Goal: Task Accomplishment & Management: Complete application form

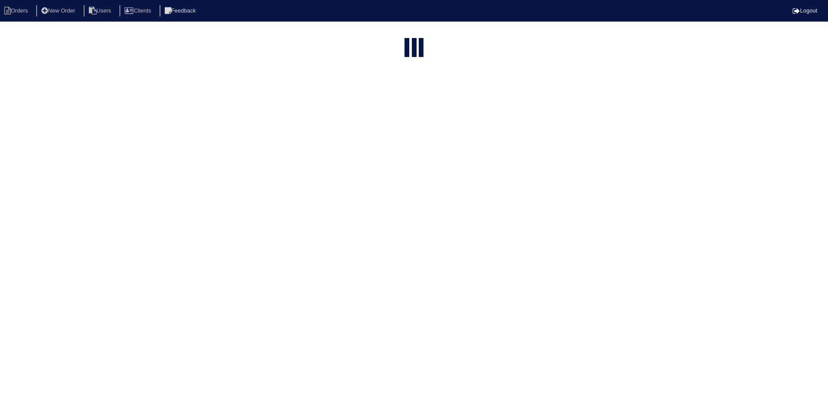
select select "15"
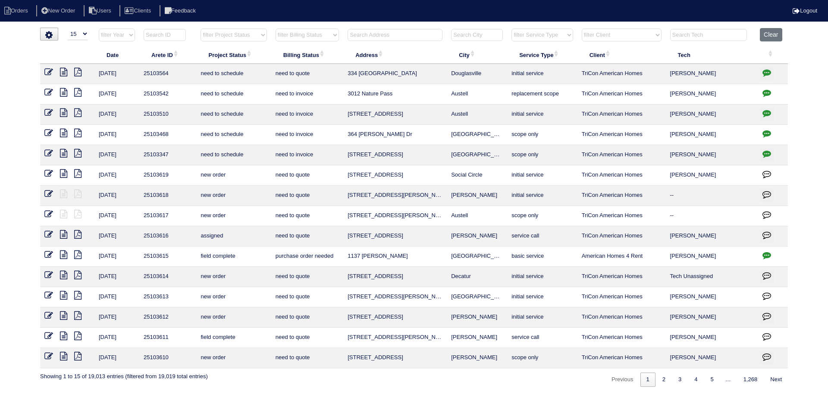
click at [364, 32] on input "text" at bounding box center [395, 35] width 95 height 12
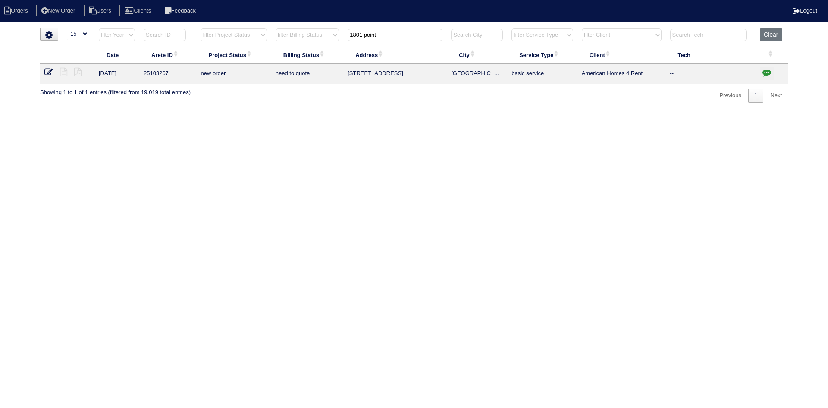
type input "1801 point"
click at [47, 71] on icon at bounding box center [48, 72] width 9 height 9
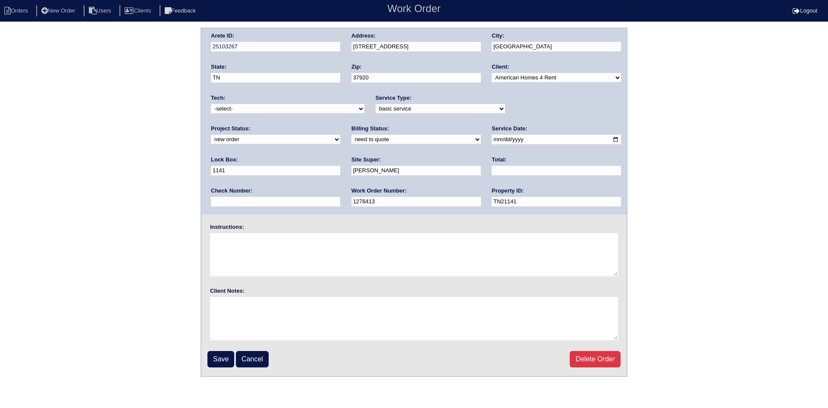
click at [352, 142] on select "need to quote quoted need to invoice invoiced paid warranty purchase order need…" at bounding box center [416, 139] width 129 height 9
click at [325, 107] on select "-select- aretesmg+backup-tech@gmail.com benjohnholt88@gmail.com callisonhvac@ya…" at bounding box center [288, 108] width 154 height 9
select select "33"
click at [211, 104] on select "-select- aretesmg+backup-tech@gmail.com benjohnholt88@gmail.com callisonhvac@ya…" at bounding box center [288, 108] width 154 height 9
click at [307, 110] on select "-select- aretesmg+backup-tech@gmail.com benjohnholt88@gmail.com callisonhvac@ya…" at bounding box center [288, 108] width 154 height 9
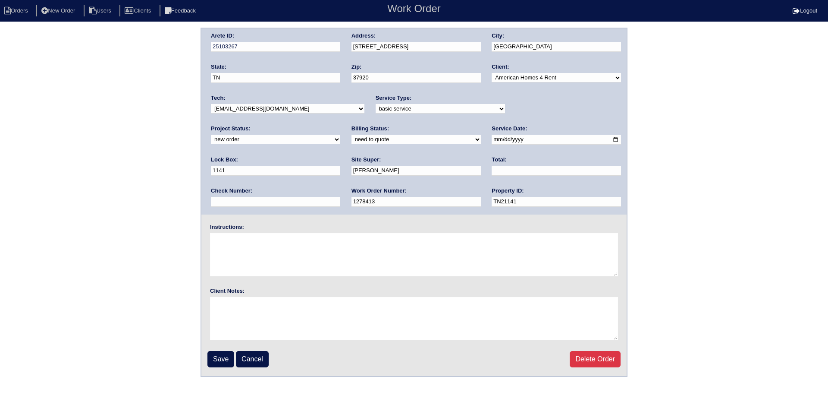
click at [306, 111] on select "-select- aretesmg+backup-tech@gmail.com benjohnholt88@gmail.com callisonhvac@ya…" at bounding box center [288, 108] width 154 height 9
click at [227, 358] on input "Save" at bounding box center [221, 359] width 27 height 16
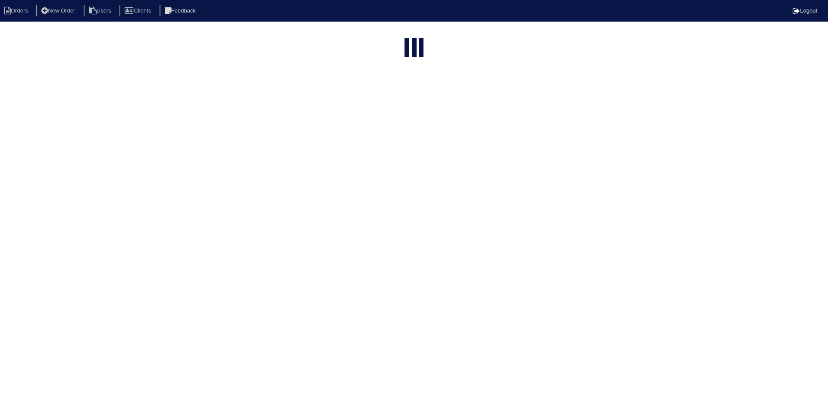
select select "15"
type input "1801 point"
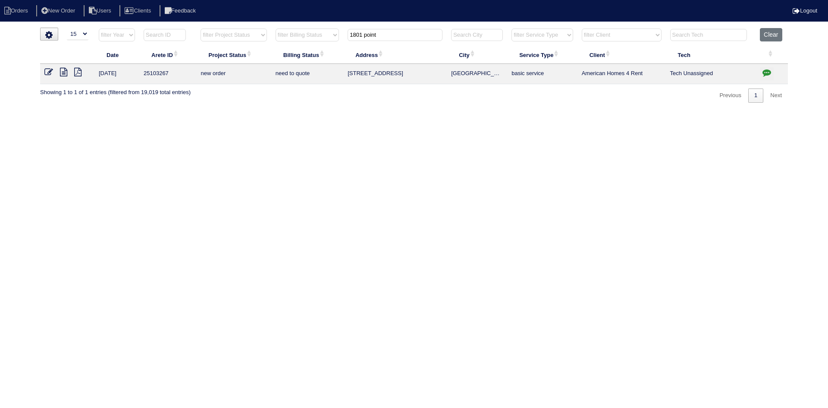
click at [63, 71] on icon at bounding box center [63, 72] width 7 height 9
click at [46, 73] on icon at bounding box center [48, 72] width 9 height 9
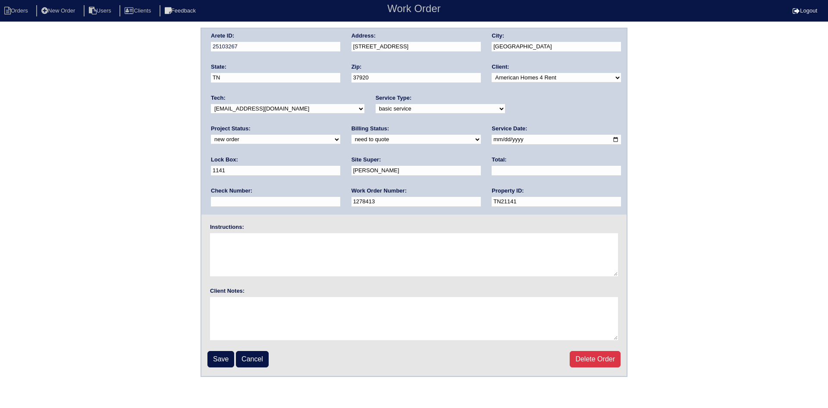
click at [327, 107] on select "-select- [EMAIL_ADDRESS][DOMAIN_NAME] [EMAIL_ADDRESS][DOMAIN_NAME] [EMAIL_ADDRE…" at bounding box center [288, 108] width 154 height 9
select select "75"
click at [211, 104] on select "-select- [EMAIL_ADDRESS][DOMAIN_NAME] [EMAIL_ADDRESS][DOMAIN_NAME] [EMAIL_ADDRE…" at bounding box center [288, 108] width 154 height 9
click at [222, 362] on input "Save" at bounding box center [221, 359] width 27 height 16
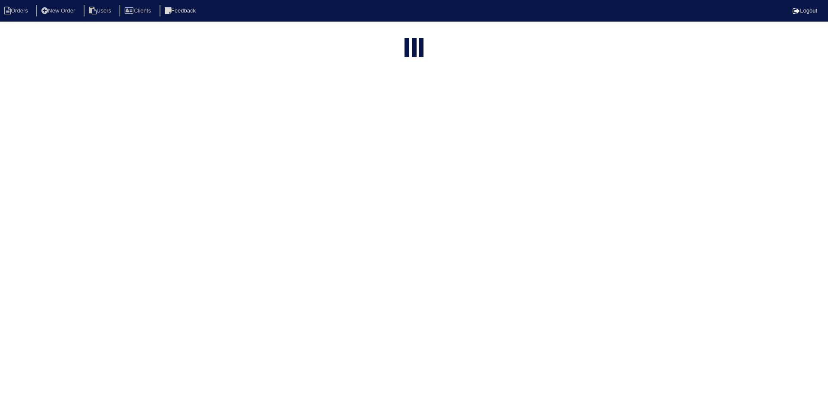
select select "15"
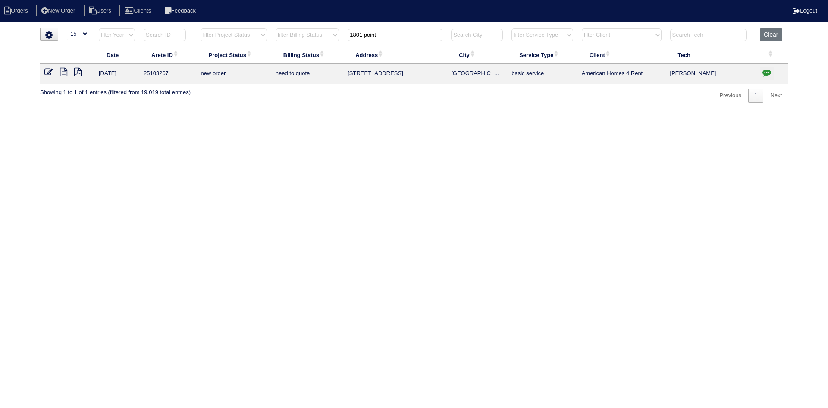
click at [63, 73] on icon at bounding box center [63, 72] width 7 height 9
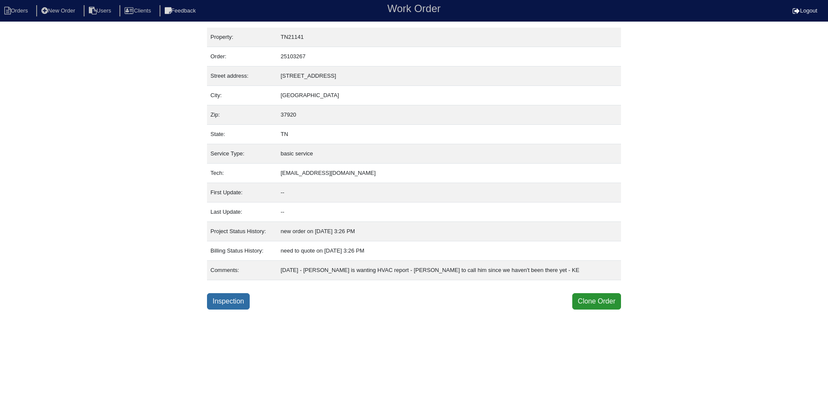
click at [227, 301] on link "Inspection" at bounding box center [228, 301] width 43 height 16
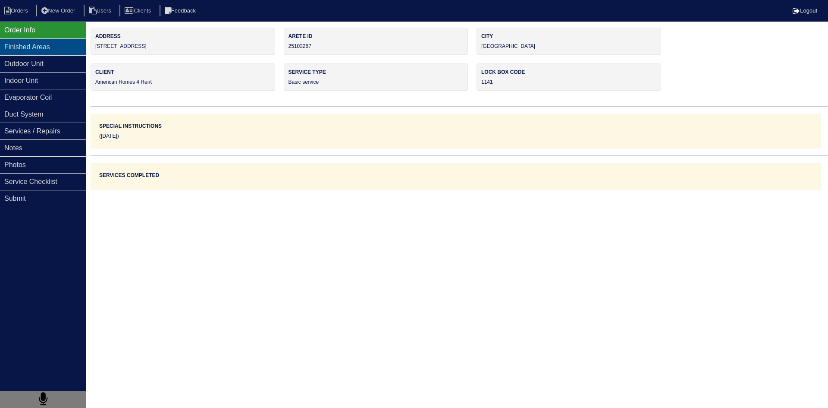
click at [37, 48] on div "Finished Areas" at bounding box center [43, 46] width 86 height 17
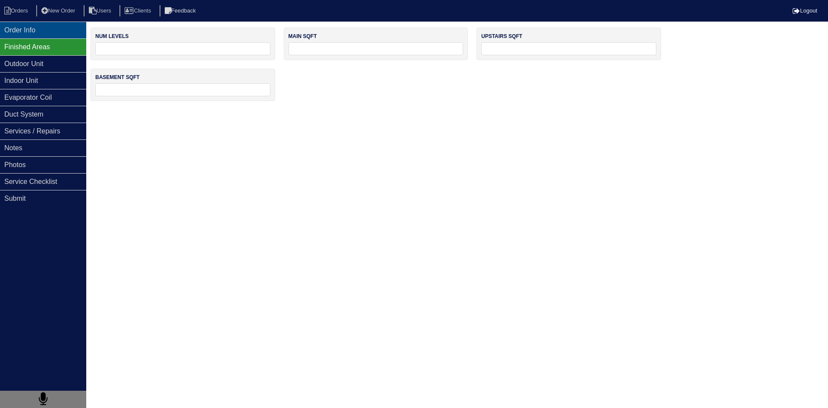
click at [33, 30] on div "Order Info" at bounding box center [43, 30] width 86 height 17
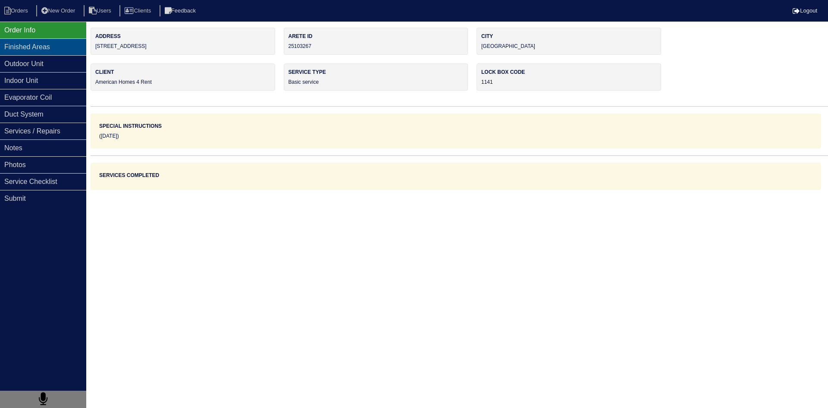
click at [38, 47] on div "Finished Areas" at bounding box center [43, 46] width 86 height 17
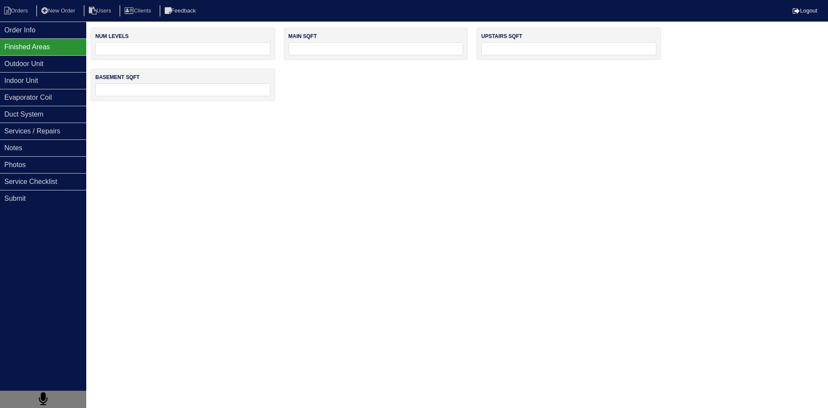
click at [135, 47] on input "tel" at bounding box center [182, 48] width 175 height 13
type input "2"
click at [310, 51] on input "tel" at bounding box center [376, 48] width 175 height 13
click at [313, 49] on input "tel" at bounding box center [376, 48] width 175 height 13
click at [523, 48] on input "tel" at bounding box center [568, 48] width 175 height 13
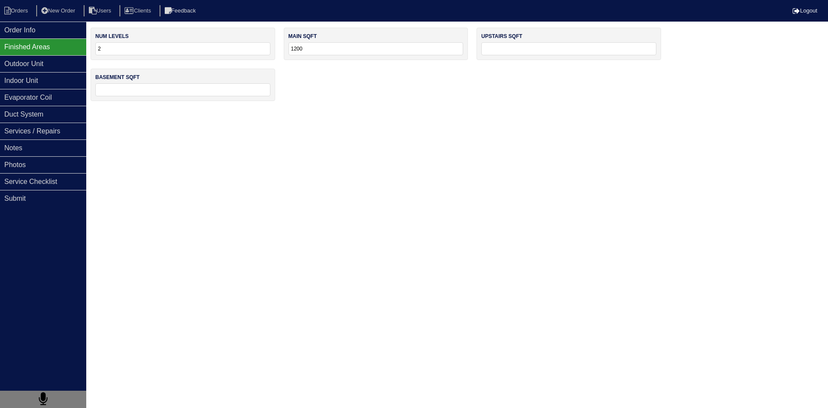
drag, startPoint x: 293, startPoint y: 50, endPoint x: 326, endPoint y: 50, distance: 33.2
click at [329, 50] on input "1200" at bounding box center [376, 48] width 175 height 13
type input "1300"
click at [501, 44] on input "tel" at bounding box center [568, 48] width 175 height 13
type input "800"
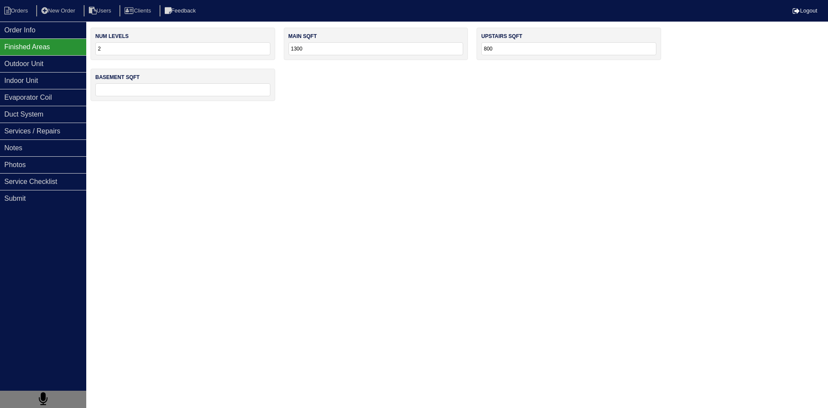
click at [393, 104] on div "num levels 2 main sqft 1300 upstairs sqft 800 basement sqft" at bounding box center [460, 69] width 738 height 82
click at [197, 95] on input "tel" at bounding box center [182, 89] width 175 height 13
type input "0"
click at [289, 110] on html "Orders New Order Users Clients Feedback Logout Orders New Order Users Clients M…" at bounding box center [414, 55] width 828 height 110
click at [57, 63] on div "Outdoor Unit" at bounding box center [43, 63] width 86 height 17
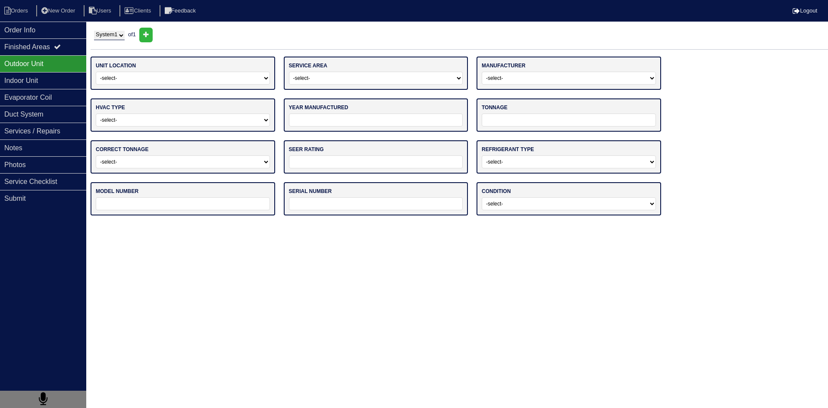
click at [134, 80] on select "-select- Ground Rooftop" at bounding box center [183, 78] width 174 height 13
select select "0"
click at [96, 72] on select "-select- Ground Rooftop" at bounding box center [183, 78] width 174 height 13
click at [355, 84] on select "-select- Main Level Upstairs Level Lower/Basement Level Other" at bounding box center [376, 78] width 174 height 13
select select "0"
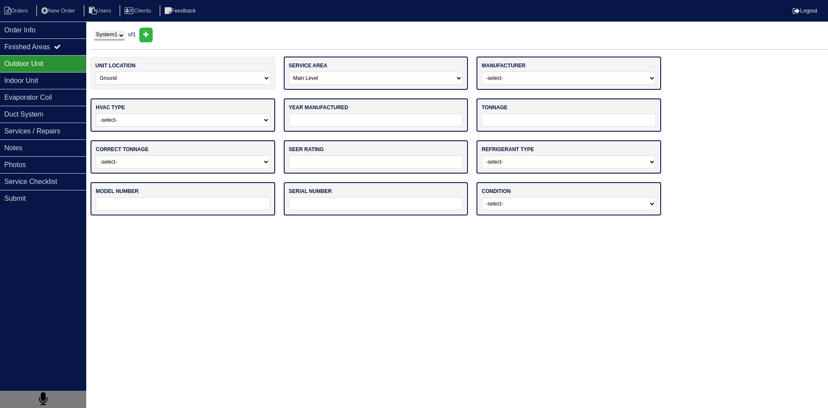
click at [289, 72] on select "-select- Main Level Upstairs Level Lower/Basement Level Other" at bounding box center [376, 78] width 174 height 13
click at [504, 77] on select "-select- ADP Air Quest Air Temp Aire-Flo AirEase Airquest Airtemp Allstyle Aspe…" at bounding box center [569, 78] width 174 height 13
click at [742, 153] on div "unit location -select- Ground Rooftop service area -select- Main Level Upstairs…" at bounding box center [460, 140] width 738 height 167
click at [529, 80] on select "-select- ADP Air Quest Air Temp Aire-Flo AirEase Airquest Airtemp Allstyle Aspe…" at bounding box center [569, 78] width 174 height 13
select select "[PERSON_NAME] Air"
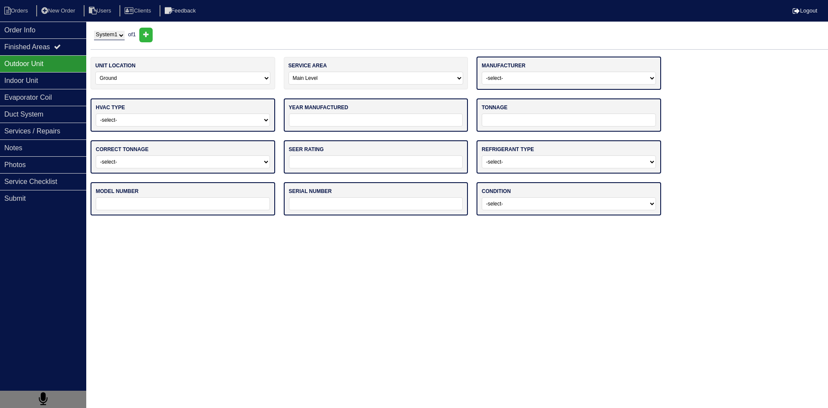
click at [482, 72] on select "-select- ADP Air Quest Air Temp Aire-Flo AirEase Airquest Airtemp Allstyle Aspe…" at bounding box center [569, 78] width 174 height 13
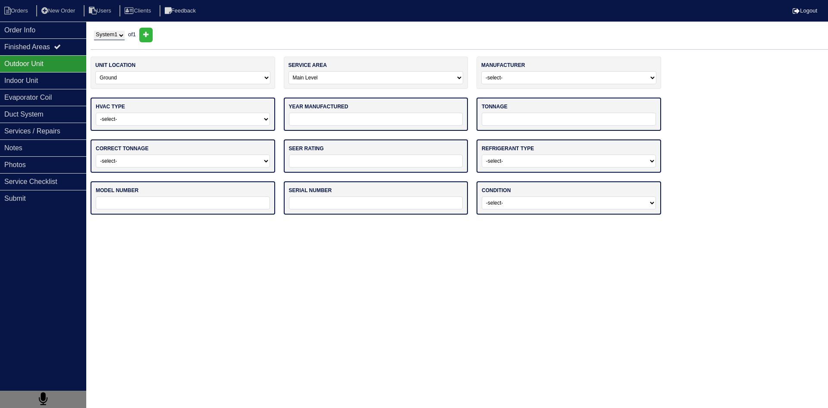
click at [255, 121] on select "-select- Straight Cool Heat Pump Other" at bounding box center [183, 119] width 174 height 13
select select "1"
click at [96, 113] on select "-select- Straight Cool Heat Pump Other" at bounding box center [183, 119] width 174 height 13
click at [407, 123] on input "tel" at bounding box center [376, 119] width 174 height 13
click at [343, 123] on input "tel" at bounding box center [376, 119] width 174 height 13
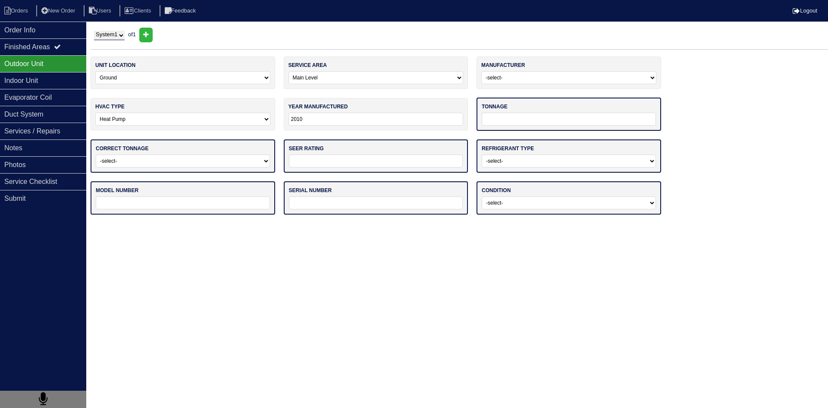
type input "2010"
click at [514, 119] on input "tel" at bounding box center [569, 119] width 174 height 13
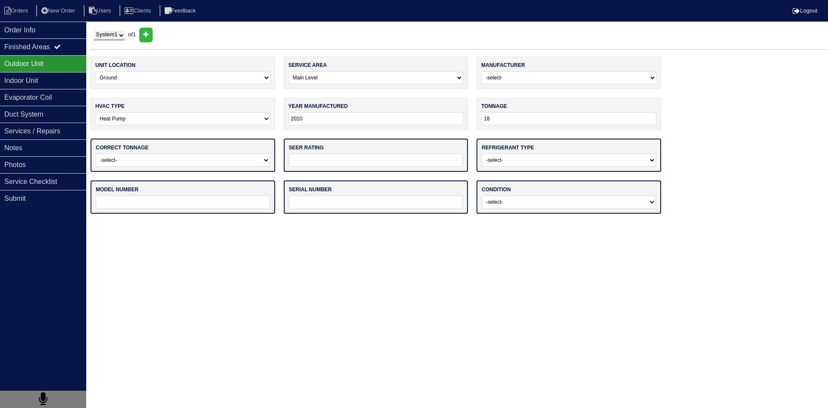
type input "18"
click at [246, 165] on select "-select- Yes No - Unit Undersized No - Unit Oversized" at bounding box center [183, 160] width 174 height 13
select select "0"
click at [96, 154] on select "-select- Yes No - Unit Undersized No - Unit Oversized" at bounding box center [183, 160] width 174 height 13
click at [325, 163] on input "tel" at bounding box center [376, 160] width 174 height 13
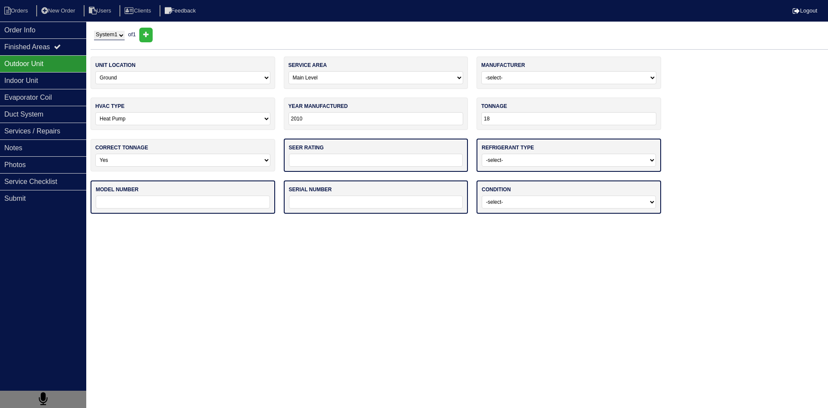
type input "13"
click at [511, 156] on select "-select- R22 R410a Other" at bounding box center [569, 160] width 174 height 13
select select "1"
click at [482, 154] on select "-select- R22 R410a Other" at bounding box center [569, 160] width 174 height 13
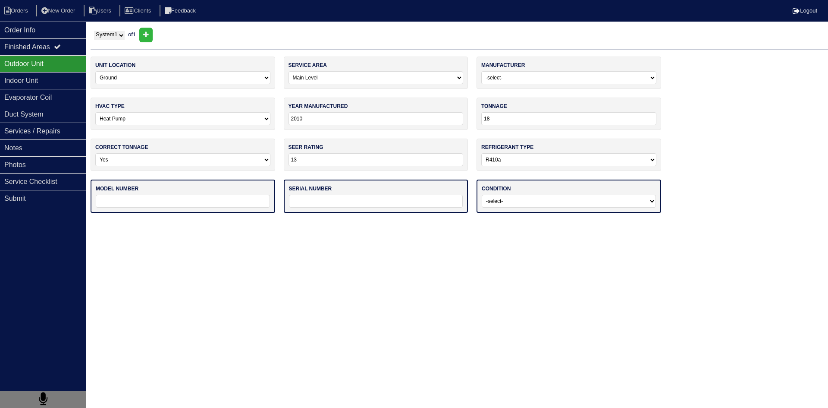
click at [326, 221] on html "Orders New Order Users Clients Feedback Logout Orders New Order Users Clients M…" at bounding box center [414, 110] width 828 height 221
click at [225, 203] on input "text" at bounding box center [183, 201] width 174 height 13
click at [149, 34] on icon at bounding box center [146, 34] width 6 height 7
select select
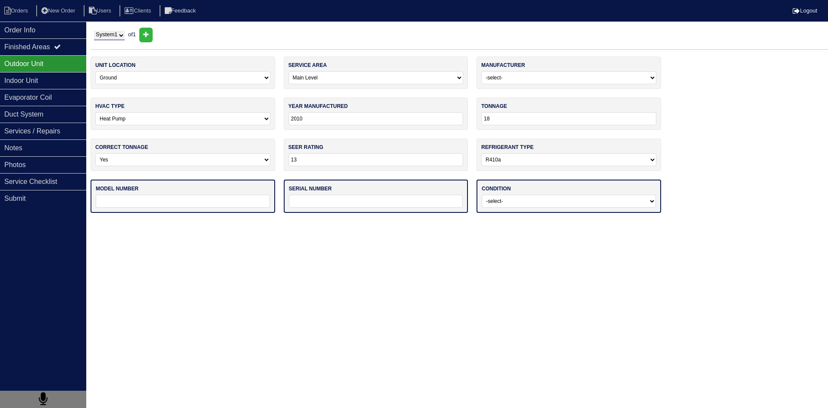
select select
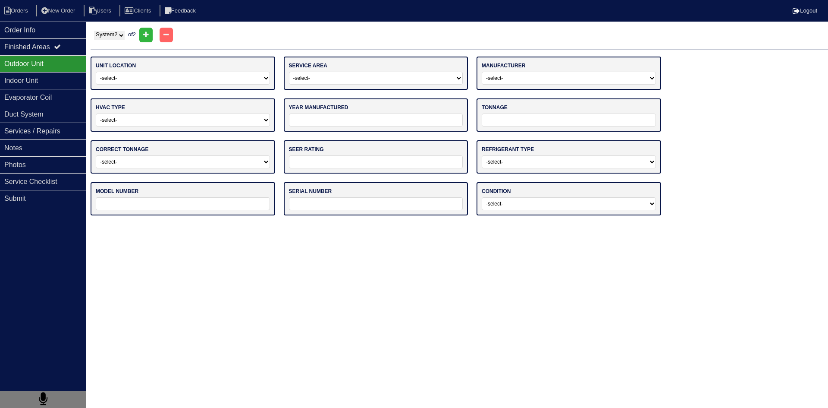
click at [125, 37] on select "System 1 System 2" at bounding box center [109, 35] width 31 height 9
select select "1"
click at [94, 31] on select "System 1 System 2" at bounding box center [109, 35] width 31 height 9
select select "0"
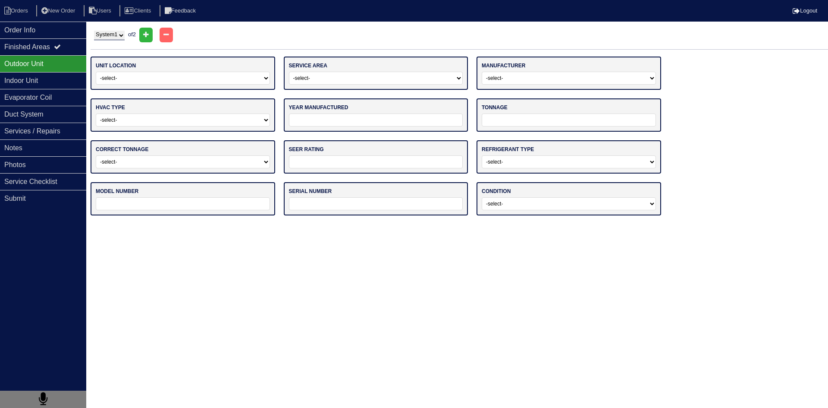
select select "[PERSON_NAME] Air"
select select "1"
type input "2010"
type input "18"
select select "0"
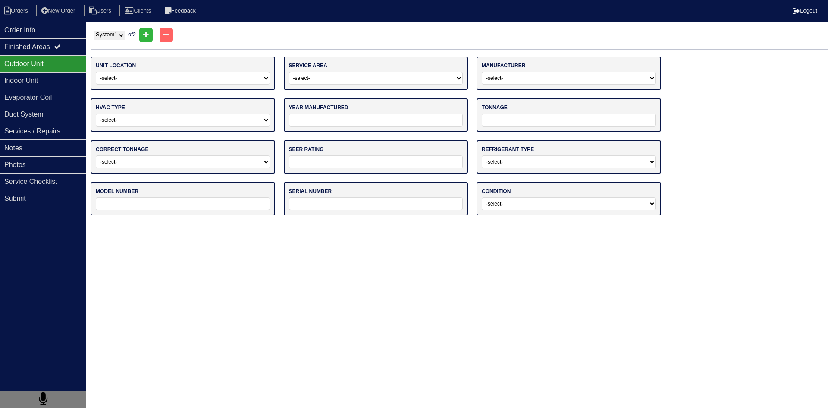
type input "13"
select select "1"
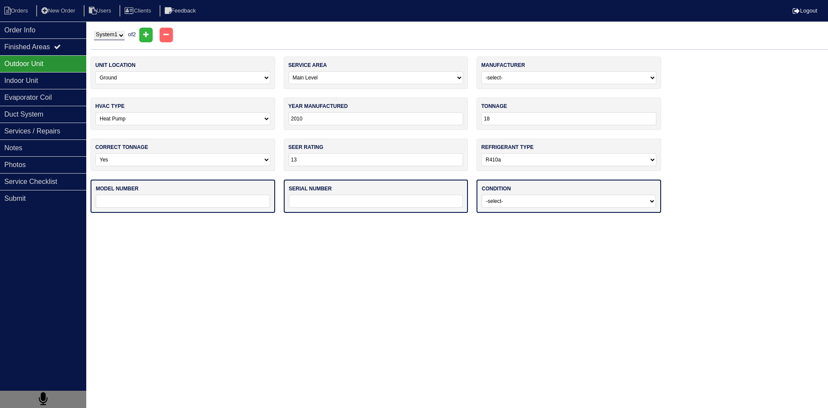
click at [223, 204] on input "text" at bounding box center [183, 201] width 174 height 13
type input "6010K20046"
drag, startPoint x: 144, startPoint y: 208, endPoint x: 143, endPoint y: 203, distance: 5.2
click at [144, 206] on div "model number 6010K20046" at bounding box center [183, 196] width 185 height 32
click at [143, 202] on input "6010K20046" at bounding box center [182, 201] width 175 height 13
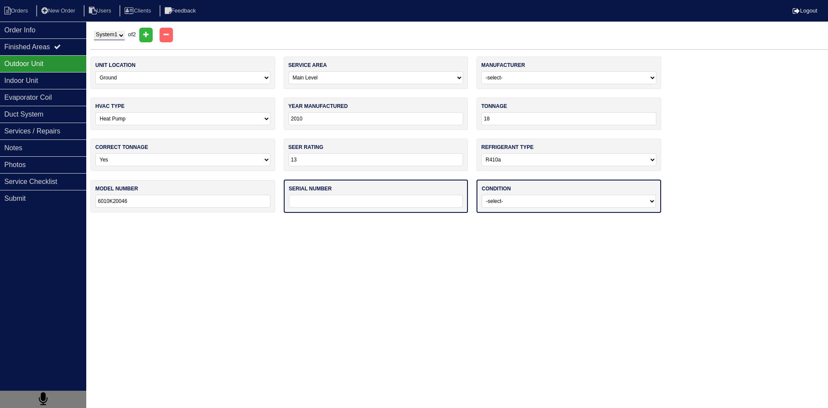
click at [143, 202] on input "6010K20046" at bounding box center [182, 201] width 175 height 13
click at [317, 205] on input "text" at bounding box center [376, 201] width 174 height 13
paste input "6010K20046"
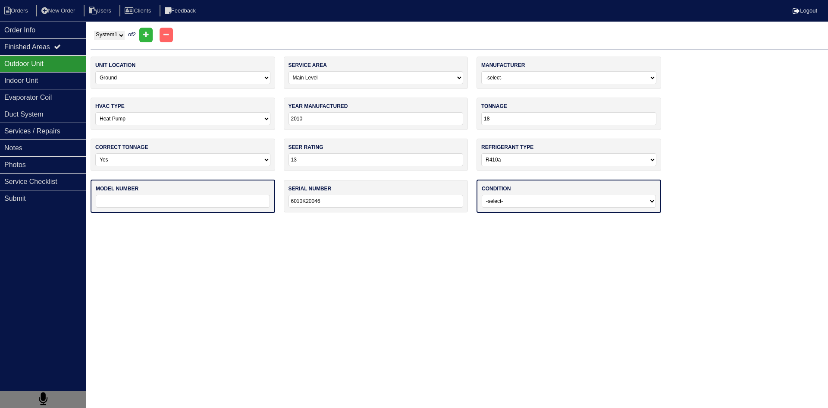
type input "6010K20046"
click at [233, 203] on input "text" at bounding box center [183, 201] width 174 height 13
type input "BCS2N18C0DNA1P-1"
click at [490, 221] on html "Orders New Order Users Clients Feedback Logout Orders New Order Users Clients M…" at bounding box center [414, 110] width 828 height 221
click at [543, 201] on select "-select- Operating Normally Service/Repairs Needed Replacement Needed Missing" at bounding box center [569, 201] width 174 height 13
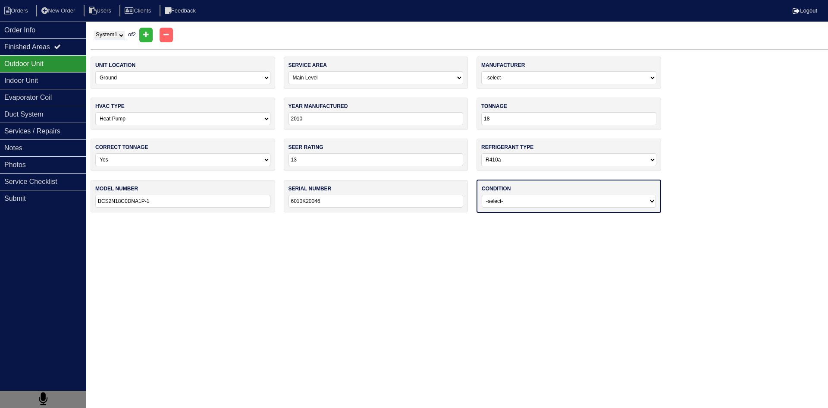
select select "0"
click at [482, 195] on select "-select- Operating Normally Service/Repairs Needed Replacement Needed Missing" at bounding box center [569, 201] width 174 height 13
click at [493, 220] on html "Orders New Order Users Clients Feedback Logout Orders New Order Users Clients M…" at bounding box center [414, 110] width 828 height 220
click at [125, 36] on select "System 1 System 2" at bounding box center [109, 35] width 31 height 9
select select "2"
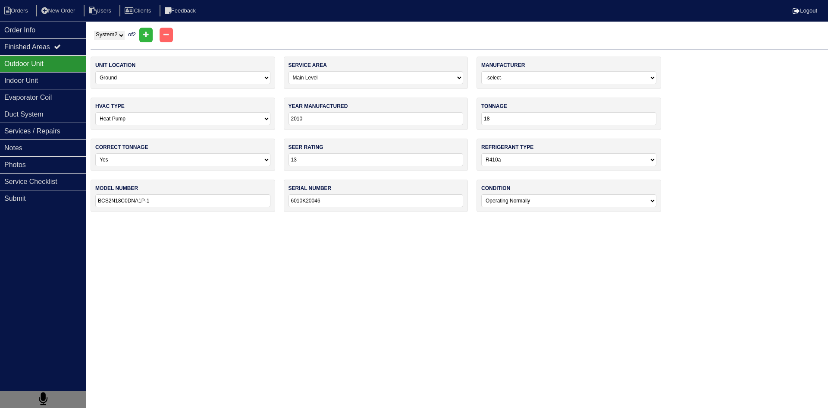
click at [94, 31] on select "System 1 System 2" at bounding box center [109, 35] width 31 height 9
select select
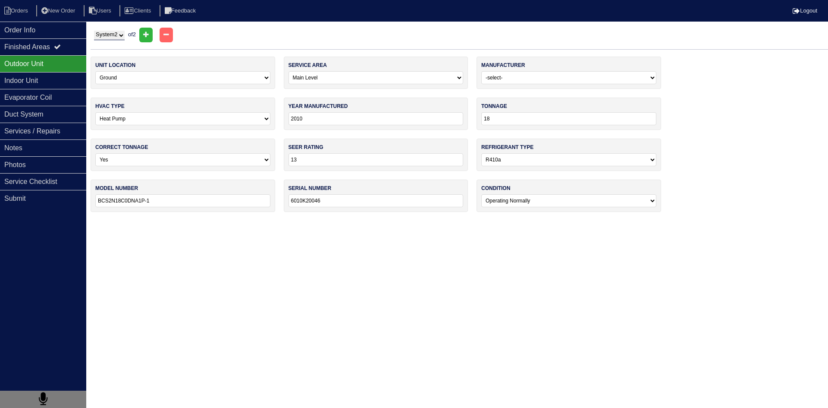
select select
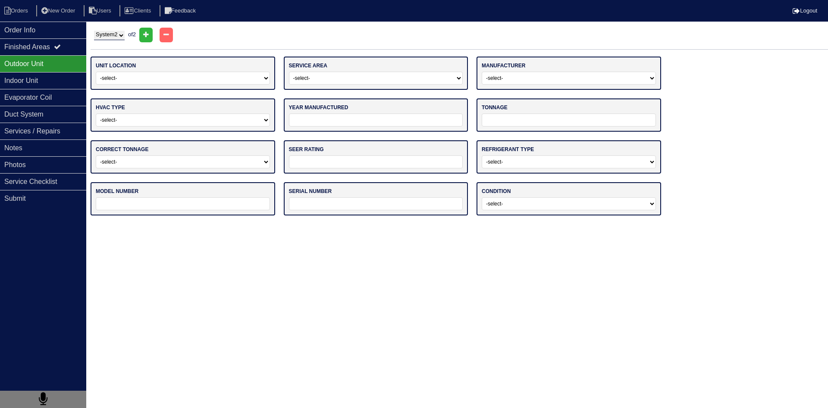
click at [211, 79] on select "-select- Ground Rooftop" at bounding box center [183, 78] width 174 height 13
select select "0"
click at [96, 72] on select "-select- Ground Rooftop" at bounding box center [183, 78] width 174 height 13
click at [348, 79] on select "-select- Main Level Upstairs Level Lower/Basement Level Other" at bounding box center [376, 78] width 174 height 13
select select "1"
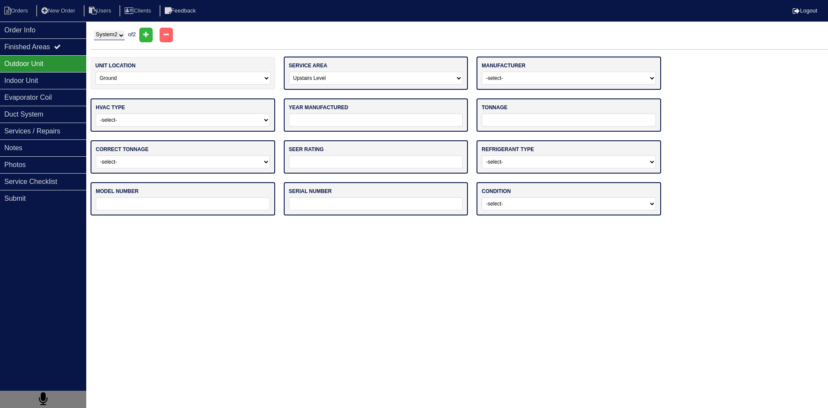
click at [289, 72] on select "-select- Main Level Upstairs Level Lower/Basement Level Other" at bounding box center [376, 78] width 174 height 13
click at [534, 79] on select "-select- ADP Air Quest Air Temp Aire-Flo AirEase Airquest Airtemp Allstyle Aspe…" at bounding box center [569, 78] width 174 height 13
select select "[PERSON_NAME] Air"
click at [482, 72] on select "-select- ADP Air Quest Air Temp Aire-Flo AirEase Airquest Airtemp Allstyle Aspe…" at bounding box center [569, 78] width 174 height 13
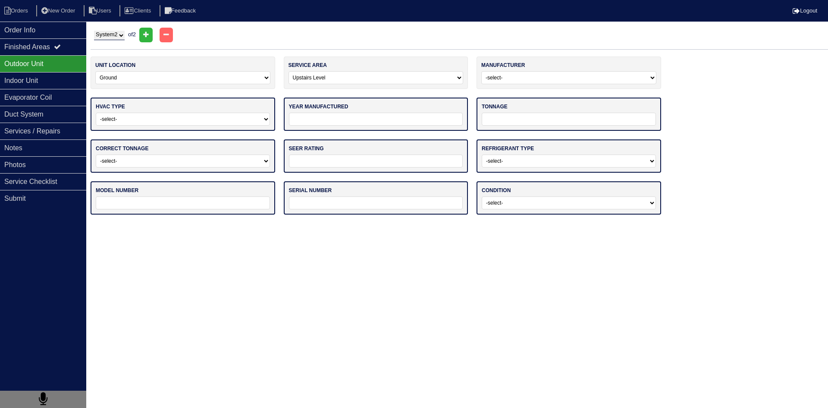
click at [220, 122] on select "-select- Straight Cool Heat Pump Other" at bounding box center [183, 119] width 174 height 13
select select "1"
click at [96, 113] on select "-select- Straight Cool Heat Pump Other" at bounding box center [183, 119] width 174 height 13
click at [415, 122] on input "tel" at bounding box center [376, 119] width 174 height 13
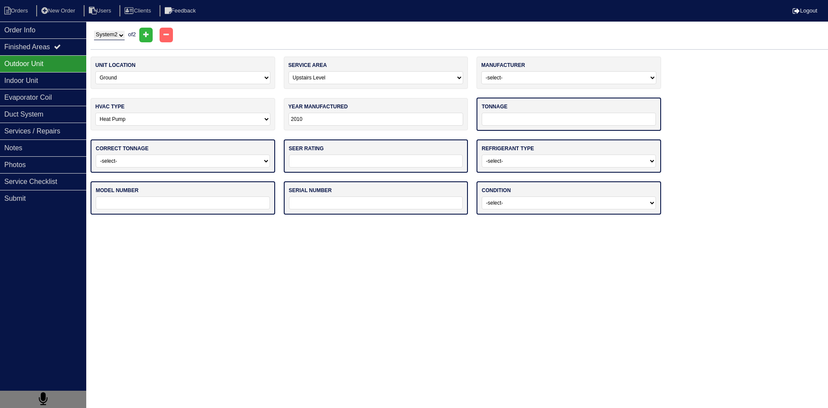
type input "2010"
click at [553, 119] on input "tel" at bounding box center [569, 119] width 174 height 13
click at [255, 162] on select "-select- Yes No - Unit Undersized No - Unit Oversized" at bounding box center [183, 160] width 174 height 13
select select "0"
click at [96, 154] on select "-select- Yes No - Unit Undersized No - Unit Oversized" at bounding box center [183, 160] width 174 height 13
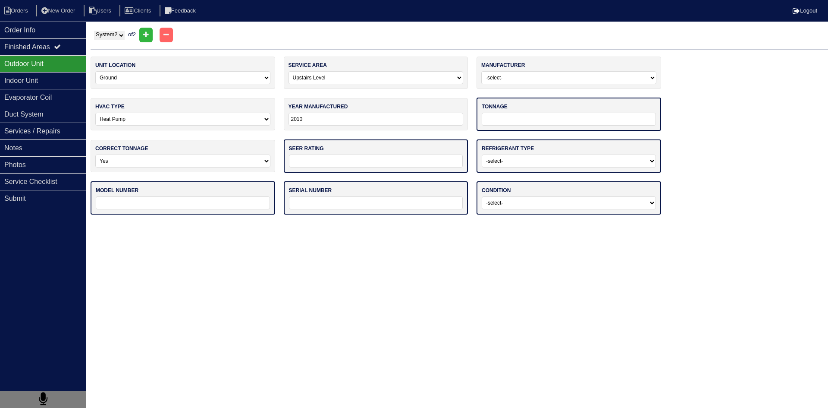
click at [336, 163] on input "tel" at bounding box center [376, 160] width 174 height 13
type input "14"
click at [503, 154] on select "-select- R22 R410a Other" at bounding box center [569, 160] width 174 height 13
select select "1"
click at [482, 154] on select "-select- R22 R410a Other" at bounding box center [569, 160] width 174 height 13
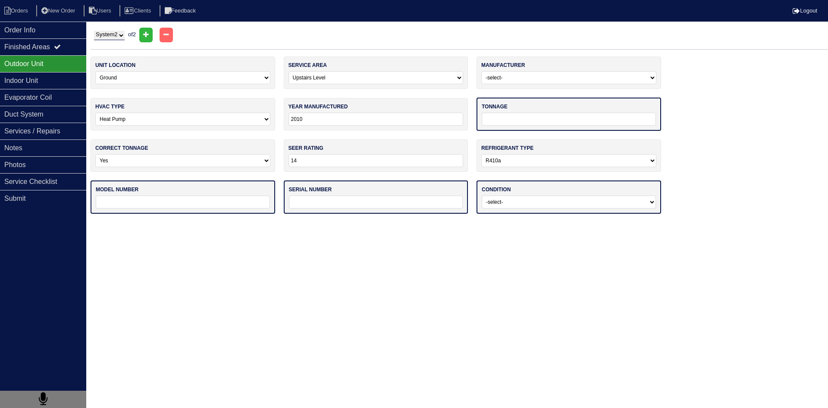
click at [262, 203] on input "text" at bounding box center [183, 201] width 174 height 13
click at [119, 35] on select "System 1 System 2" at bounding box center [109, 35] width 31 height 9
select select "1"
click at [94, 31] on select "System 1 System 2" at bounding box center [109, 35] width 31 height 9
select select "0"
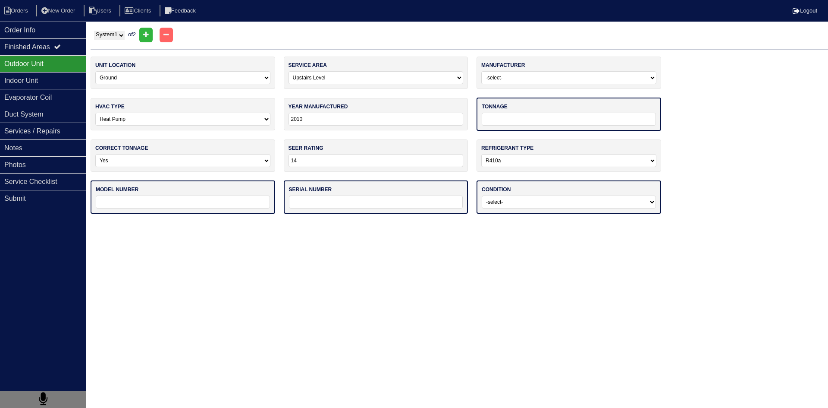
type input "18"
type input "13"
type input "BCS2N18C0DNA1P-1"
type input "6010K20046"
select select "0"
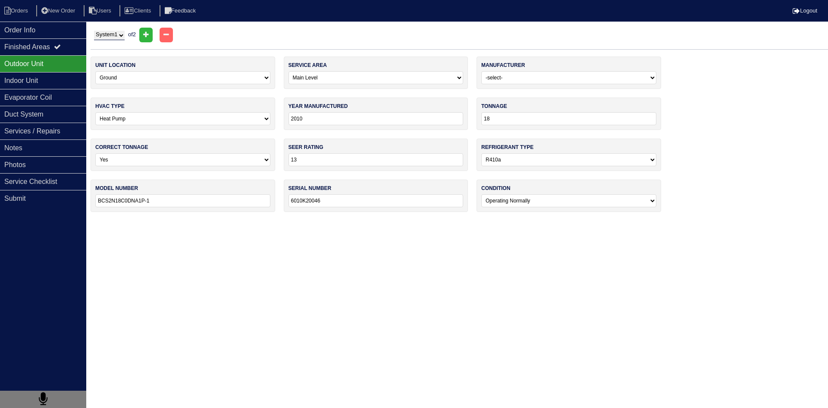
click at [160, 203] on input "BCS2N18C0DNA1P-1" at bounding box center [182, 200] width 175 height 13
click at [120, 38] on select "System 1 System 2" at bounding box center [109, 35] width 31 height 9
select select "2"
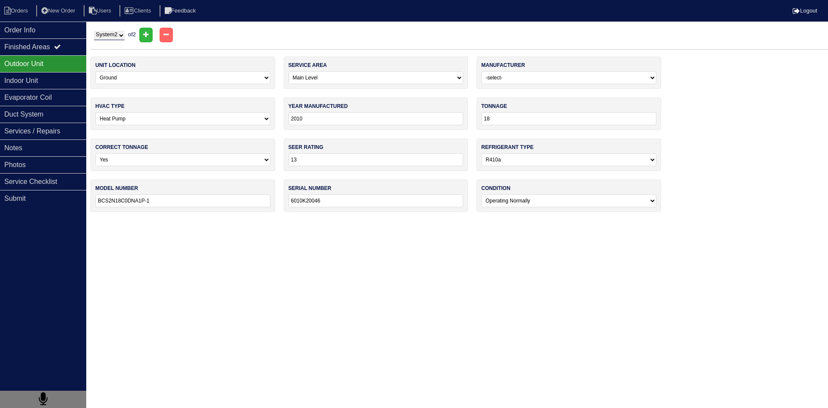
click at [94, 31] on select "System 1 System 2" at bounding box center [109, 35] width 31 height 9
select select "1"
type input "14"
select select
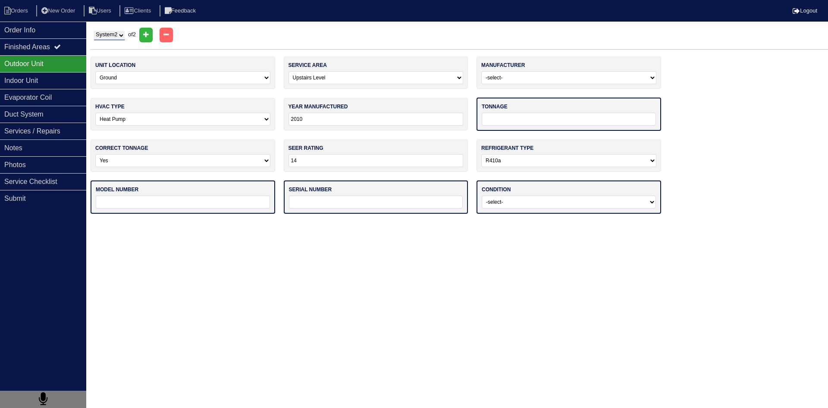
click at [222, 198] on input "text" at bounding box center [183, 201] width 174 height 13
paste input "BCS2N18C0DNA1P-1"
drag, startPoint x: 122, startPoint y: 204, endPoint x: 115, endPoint y: 204, distance: 6.5
click at [115, 204] on input "BCS2N18C0DNA1P-1" at bounding box center [182, 201] width 175 height 13
type input "BCS2N24C0DNA1P-1"
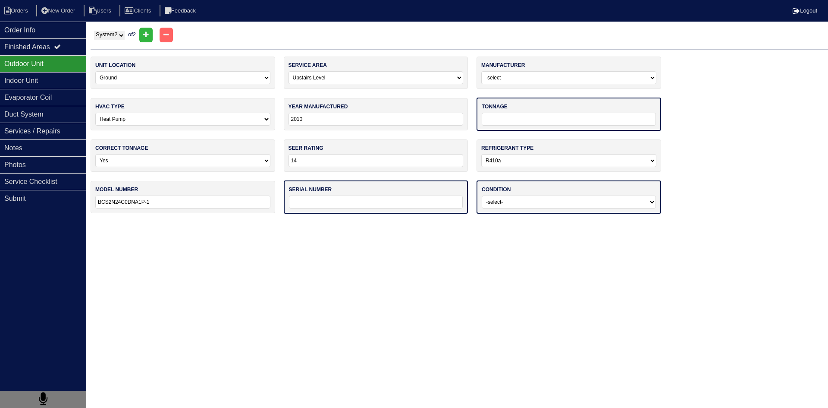
drag, startPoint x: 329, startPoint y: 203, endPoint x: 324, endPoint y: 204, distance: 4.5
click at [329, 203] on input "text" at bounding box center [376, 201] width 174 height 13
click at [120, 35] on select "System 1 System 2" at bounding box center [109, 35] width 31 height 9
click at [122, 38] on select "System 1 System 2" at bounding box center [109, 35] width 31 height 9
click at [123, 39] on select "System 1 System 2" at bounding box center [109, 35] width 31 height 9
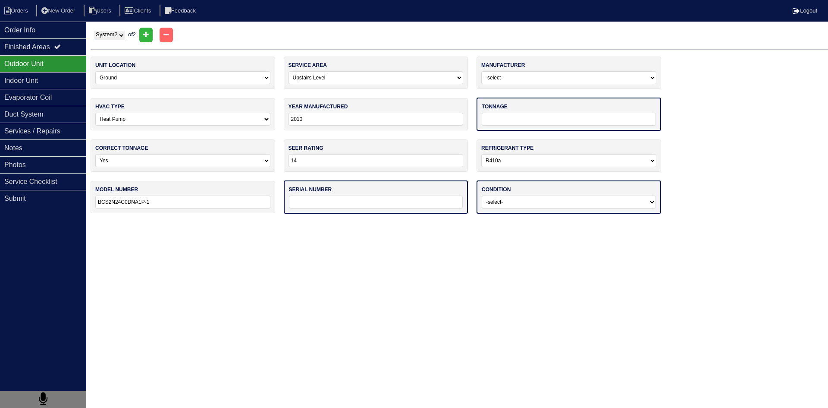
select select "1"
click at [94, 31] on select "System 1 System 2" at bounding box center [109, 35] width 31 height 9
select select "0"
type input "18"
type input "13"
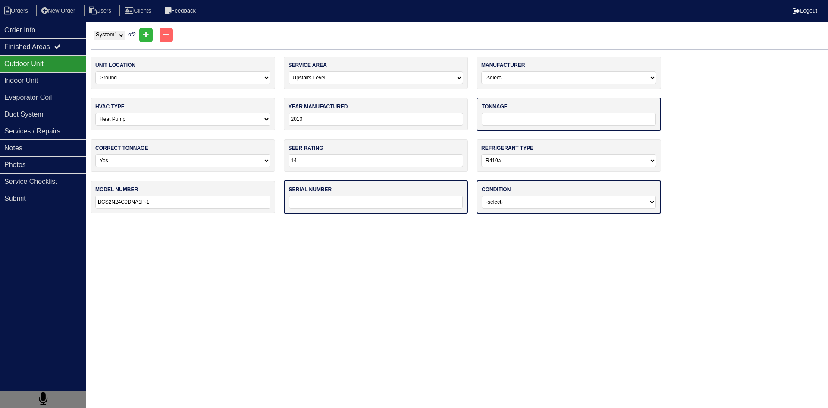
type input "BCS2N18C0DNA1P-1"
type input "6010K20046"
select select "0"
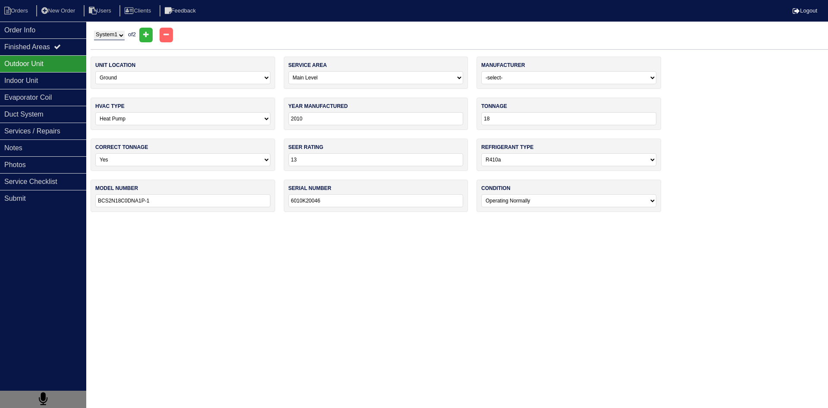
click at [348, 206] on input "6010K20046" at bounding box center [376, 200] width 175 height 13
click at [349, 204] on input "6010K20046" at bounding box center [376, 200] width 175 height 13
click at [124, 36] on select "System 1 System 2" at bounding box center [109, 35] width 31 height 9
select select "2"
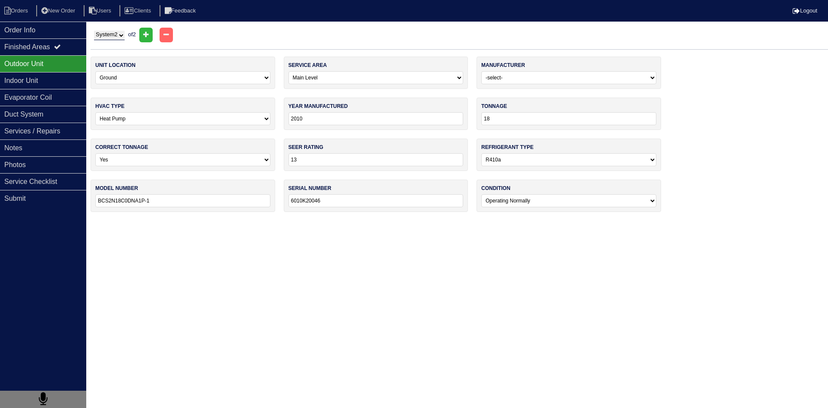
click at [94, 31] on select "System 1 System 2" at bounding box center [109, 35] width 31 height 9
select select "1"
type input "14"
type input "BCS2N24C0DNA1P-1"
select select
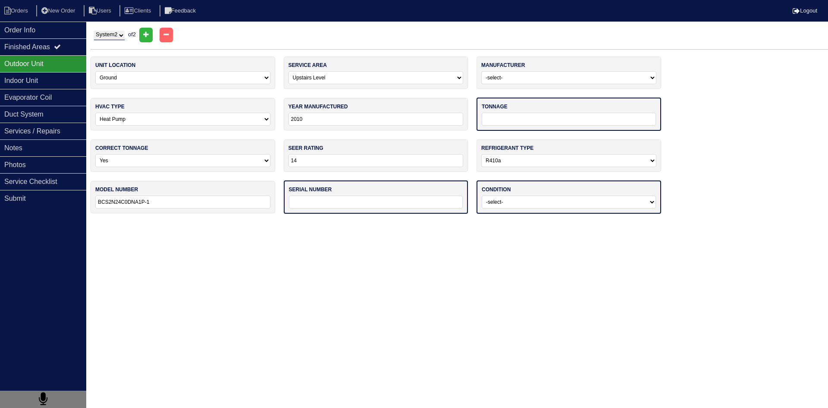
click at [312, 202] on input "text" at bounding box center [376, 201] width 174 height 13
paste input "6010K20046"
drag, startPoint x: 308, startPoint y: 201, endPoint x: 336, endPoint y: 203, distance: 28.1
click at [336, 203] on input "6010K20046" at bounding box center [376, 201] width 175 height 13
type input "6010K46200"
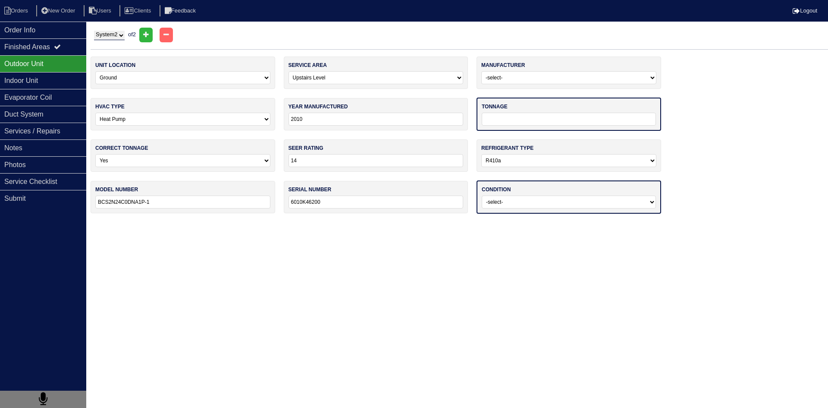
click at [528, 207] on select "-select- Operating Normally Service/Repairs Needed Replacement Needed Missing" at bounding box center [569, 201] width 174 height 13
select select "0"
click at [482, 195] on select "-select- Operating Normally Service/Repairs Needed Replacement Needed Missing" at bounding box center [569, 201] width 174 height 13
click at [445, 221] on html "Orders New Order Users Clients Feedback Logout Orders New Order Users Clients M…" at bounding box center [414, 110] width 828 height 221
click at [501, 120] on input "tel" at bounding box center [569, 119] width 174 height 13
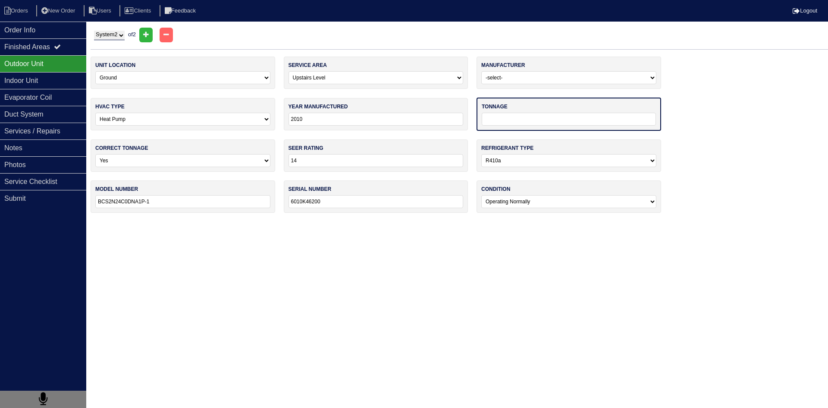
type input "24"
drag, startPoint x: 457, startPoint y: 249, endPoint x: 449, endPoint y: 261, distance: 14.6
click at [456, 220] on html "Orders New Order Users Clients Feedback Logout Orders New Order Users Clients M…" at bounding box center [414, 110] width 828 height 220
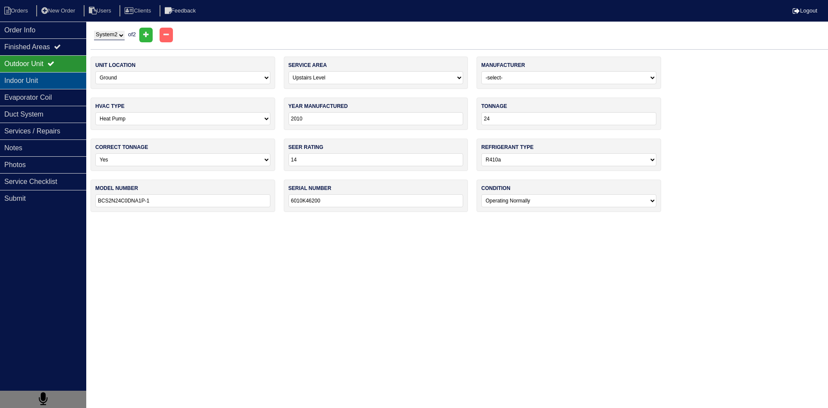
click at [66, 84] on div "Indoor Unit" at bounding box center [43, 80] width 86 height 17
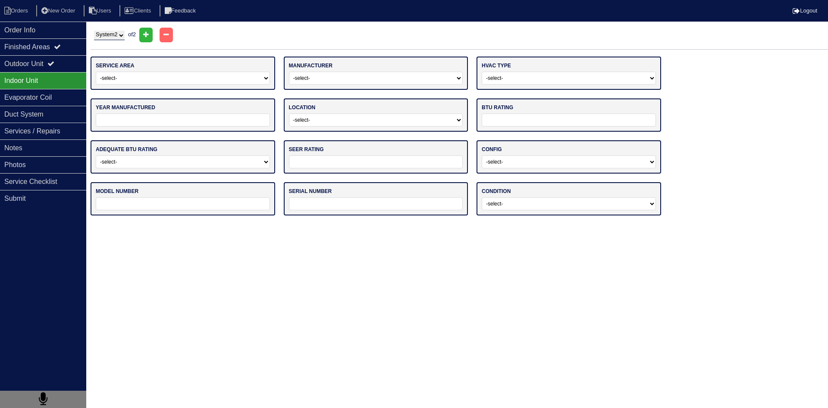
click at [147, 75] on select "-select- Main Level Upstairs Level Lower/Basement Level Other" at bounding box center [183, 78] width 174 height 13
click at [96, 72] on select "-select- Main Level Upstairs Level Lower/Basement Level Other" at bounding box center [183, 78] width 174 height 13
click at [125, 71] on div "service area -select- Main Level Upstairs Level Lower/Basement Level Other" at bounding box center [183, 73] width 185 height 32
click at [123, 78] on select "-select- Main Level Upstairs Level Lower/Basement Level Other" at bounding box center [182, 78] width 175 height 13
select select "1"
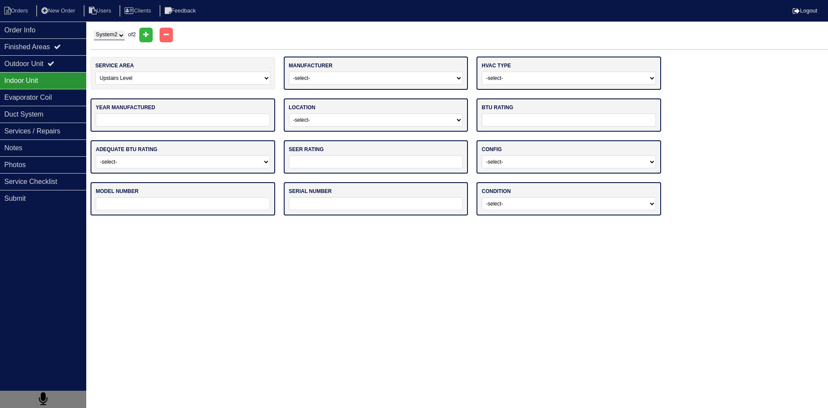
click at [95, 72] on select "-select- Main Level Upstairs Level Lower/Basement Level Other" at bounding box center [182, 78] width 175 height 13
click at [120, 35] on select "System 1 System 2" at bounding box center [109, 35] width 31 height 9
select select "1"
click at [94, 31] on select "System 1 System 2" at bounding box center [109, 35] width 31 height 9
drag, startPoint x: 148, startPoint y: 73, endPoint x: 145, endPoint y: 77, distance: 5.3
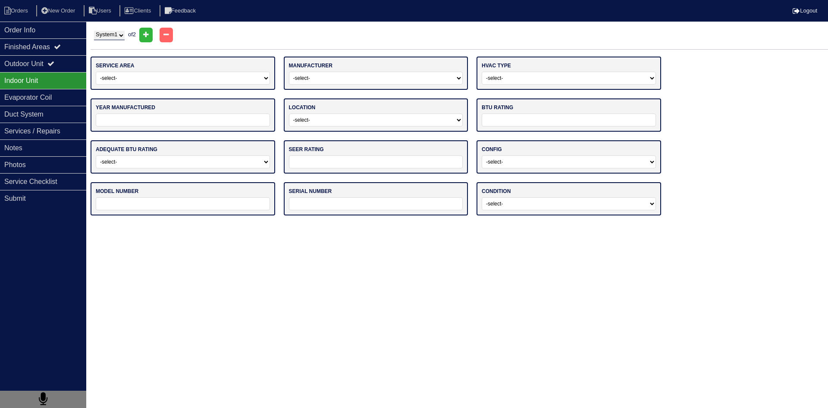
click at [148, 74] on select "-select- Main Level Upstairs Level Lower/Basement Level Other" at bounding box center [183, 78] width 174 height 13
select select "0"
click at [96, 72] on select "-select- Main Level Upstairs Level Lower/Basement Level Other" at bounding box center [183, 78] width 174 height 13
click at [455, 224] on html "Orders New Order Users Clients Feedback Logout Orders New Order Users Clients M…" at bounding box center [414, 112] width 828 height 224
click at [429, 81] on select "-select- ADP Air Quest Air Temp Aire-Flo AirEase Airquest Airtemp Allstyle Aspe…" at bounding box center [376, 78] width 174 height 13
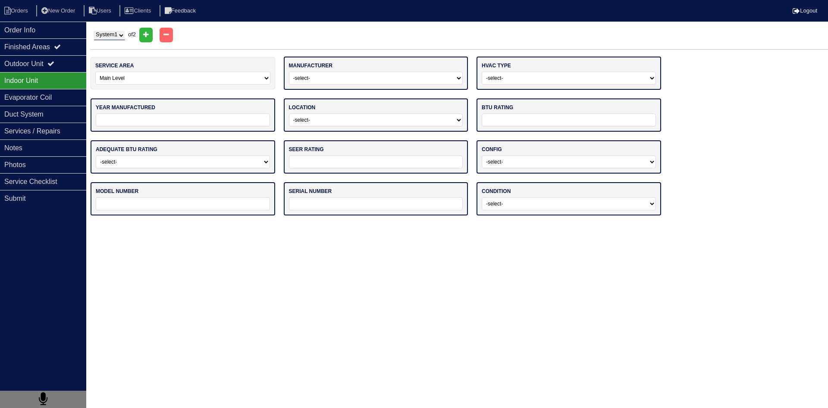
select select "[PERSON_NAME] Air"
click at [289, 72] on select "-select- ADP Air Quest Air Temp Aire-Flo AirEase Airquest Airtemp Allstyle Aspe…" at bounding box center [376, 78] width 174 height 13
click at [524, 82] on select "-select- Gas Furnace Electric Air Handler Other" at bounding box center [569, 78] width 174 height 13
select select "1"
click at [482, 72] on select "-select- Gas Furnace Electric Air Handler Other" at bounding box center [569, 78] width 174 height 13
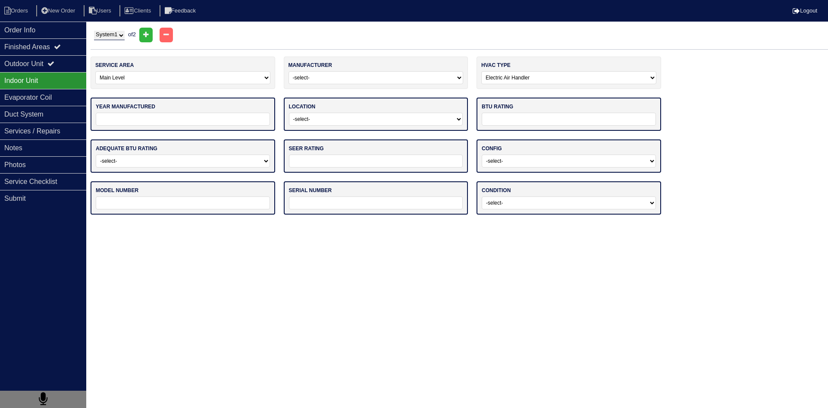
click at [236, 122] on input "tel" at bounding box center [183, 119] width 174 height 13
type input "2011"
click at [354, 122] on select "-select- Attic Garage Crawl Space Lower Level / Basement Main Closet Upstairs C…" at bounding box center [376, 119] width 174 height 13
select select "1"
click at [289, 113] on select "-select- Attic Garage Crawl Space Lower Level / Basement Main Closet Upstairs C…" at bounding box center [376, 119] width 174 height 13
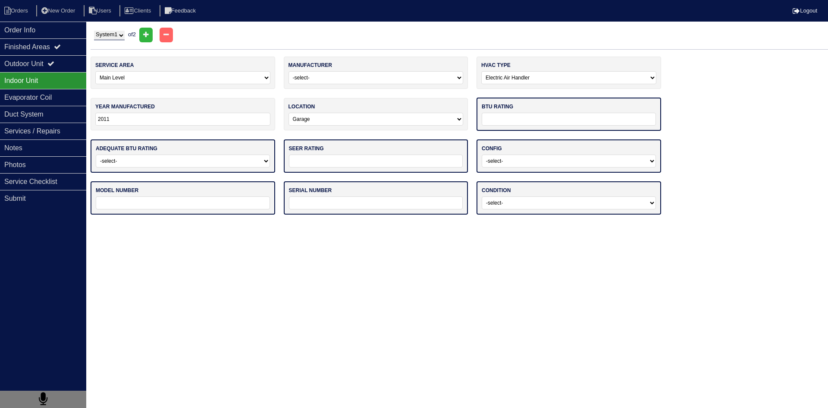
click at [525, 118] on input "text" at bounding box center [569, 119] width 174 height 13
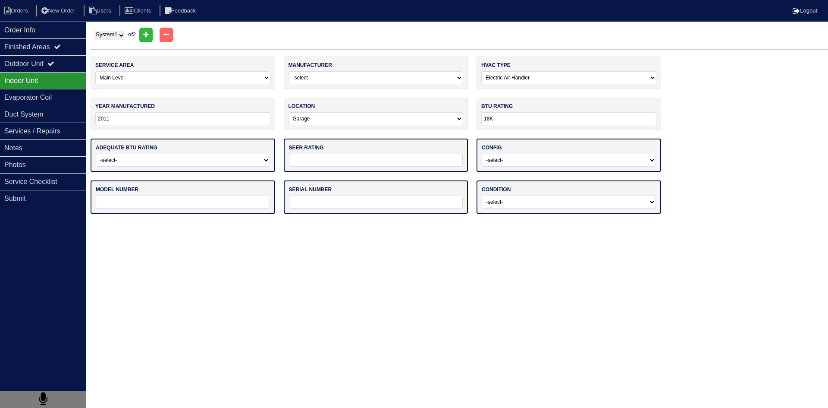
type input "18K"
click at [248, 160] on select "-select- Yes No - Unit Undersized No - Unit Oversized" at bounding box center [183, 160] width 174 height 13
select select "0"
click at [96, 154] on select "-select- Yes No - Unit Undersized No - Unit Oversized" at bounding box center [183, 160] width 174 height 13
click at [372, 161] on input "text" at bounding box center [376, 160] width 174 height 13
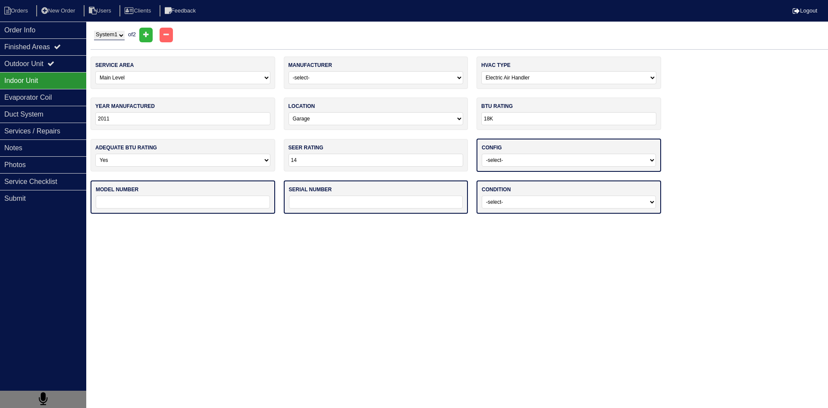
type input "14"
click at [590, 160] on select "-select- Vertical Horizontal" at bounding box center [569, 160] width 174 height 13
select select "0"
click at [482, 154] on select "-select- Vertical Horizontal" at bounding box center [569, 160] width 174 height 13
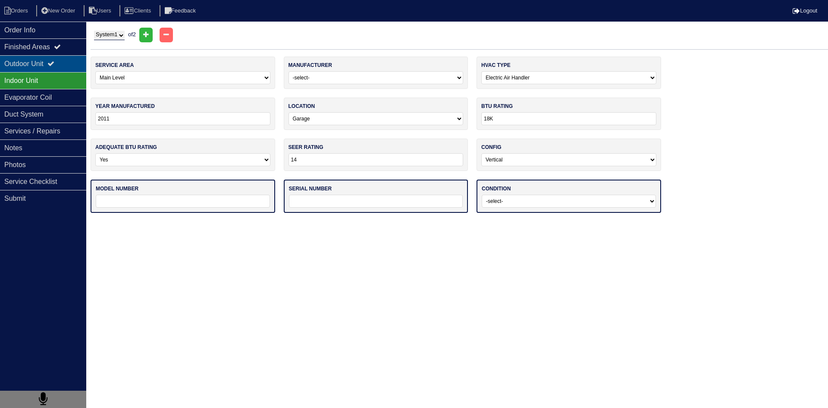
click at [33, 66] on div "Outdoor Unit" at bounding box center [43, 63] width 86 height 17
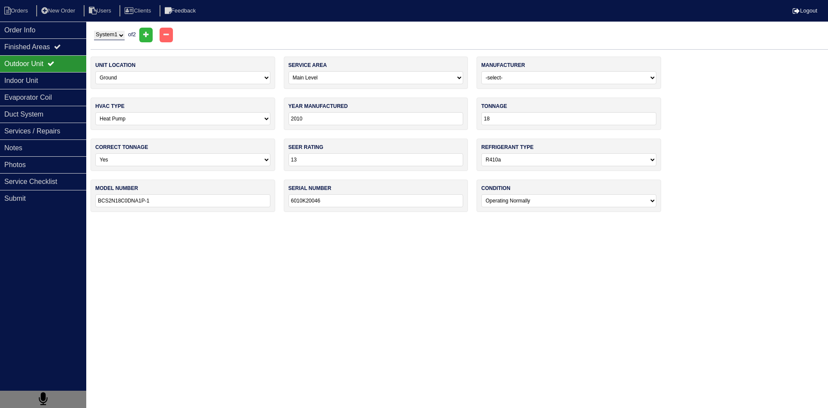
click at [176, 201] on input "BCS2N18C0DNA1P-1" at bounding box center [182, 200] width 175 height 13
click at [43, 85] on div "Indoor Unit" at bounding box center [43, 80] width 86 height 17
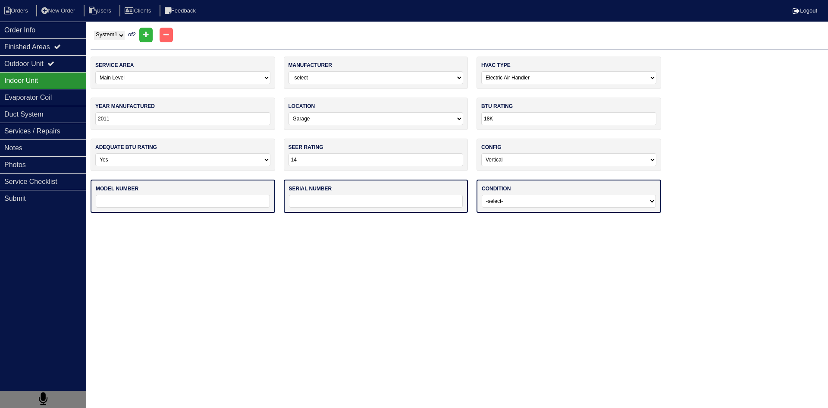
click at [149, 202] on input "text" at bounding box center [183, 201] width 174 height 13
paste input "BCS2N18C0DNA1P-1"
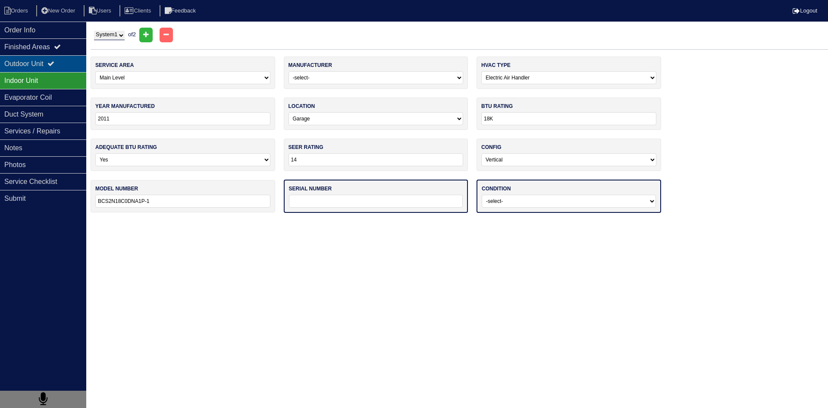
type input "BCS2N18C0DNA1P-1"
click at [31, 63] on div "Outdoor Unit" at bounding box center [43, 63] width 86 height 17
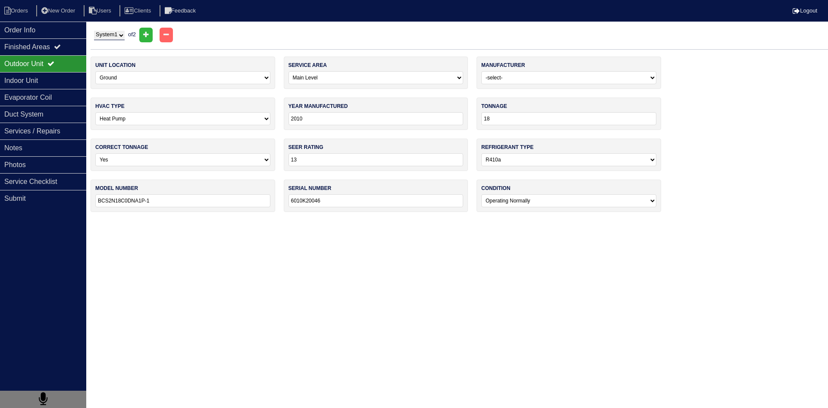
click at [341, 203] on input "6010K20046" at bounding box center [376, 200] width 175 height 13
click at [341, 202] on input "6010K20046" at bounding box center [376, 200] width 175 height 13
drag, startPoint x: 50, startPoint y: 84, endPoint x: 103, endPoint y: 96, distance: 54.0
click at [51, 84] on div "Indoor Unit" at bounding box center [43, 80] width 86 height 17
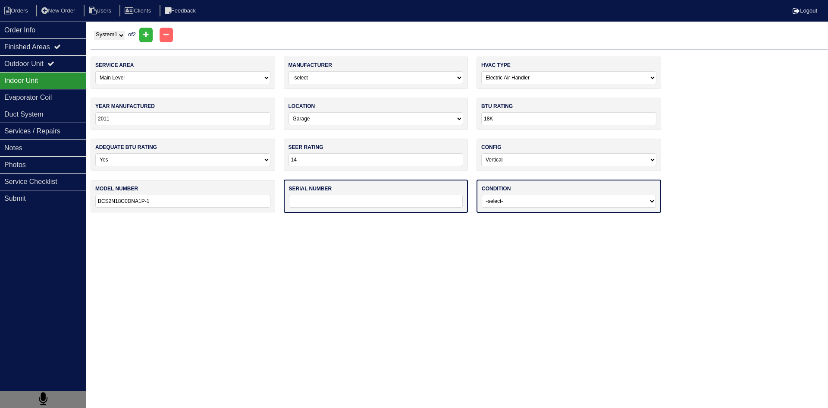
click at [307, 196] on input "text" at bounding box center [376, 201] width 174 height 13
paste input "6010K20046"
type input "6010K20046"
click at [555, 221] on html "Orders New Order Users Clients Feedback Logout Orders New Order Users Clients M…" at bounding box center [414, 110] width 828 height 221
click at [550, 204] on select "-select- Operating Normally Service/Repairs Needed Replacement Needed Missing" at bounding box center [569, 201] width 174 height 13
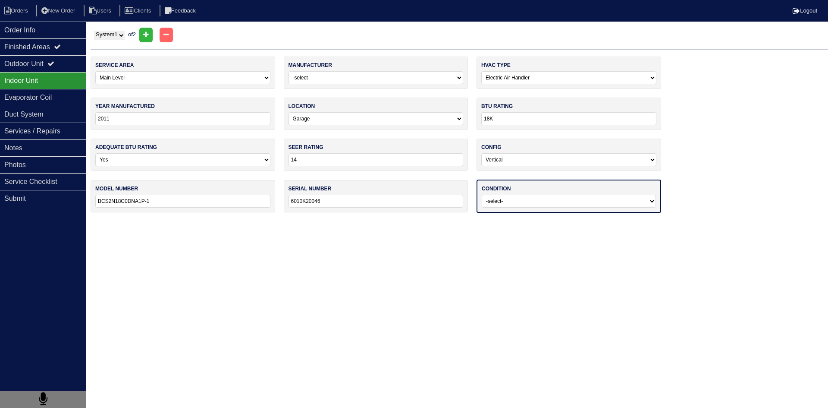
select select "0"
click at [482, 195] on select "-select- Operating Normally Service/Repairs Needed Replacement Needed Missing" at bounding box center [569, 201] width 174 height 13
click at [542, 220] on html "Orders New Order Users Clients Feedback Logout Orders New Order Users Clients M…" at bounding box center [414, 110] width 828 height 220
click at [125, 36] on select "System 1 System 2" at bounding box center [109, 35] width 31 height 9
select select "2"
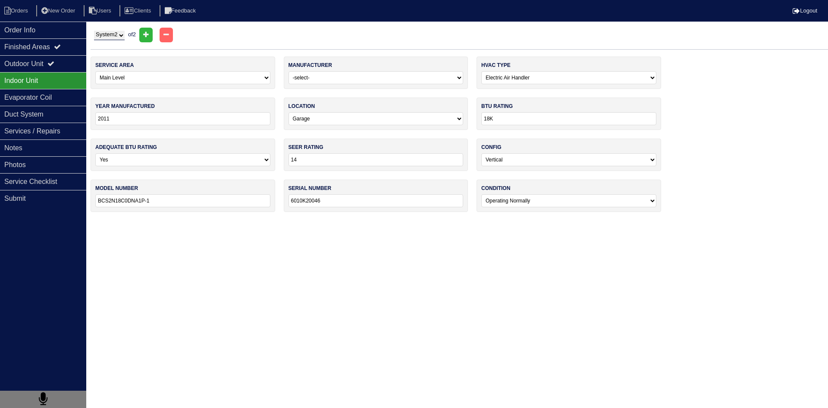
click at [94, 31] on select "System 1 System 2" at bounding box center [109, 35] width 31 height 9
select select "1"
select select
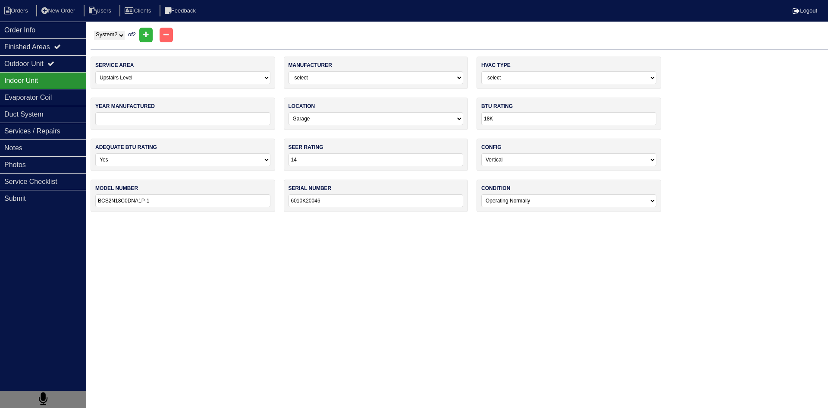
select select
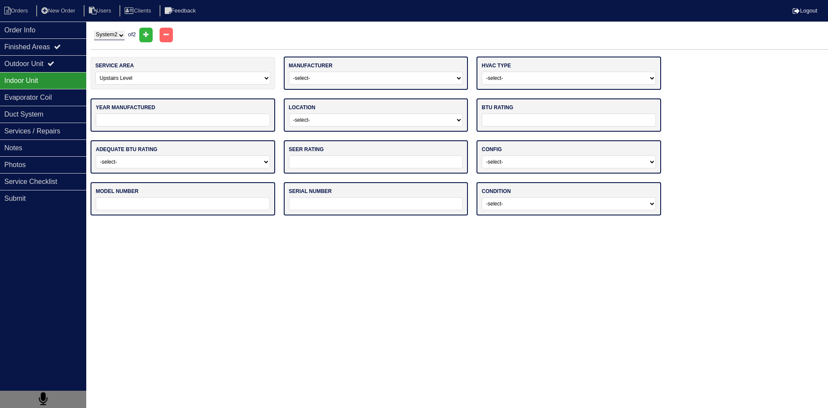
click at [380, 80] on select "-select- ADP Air Quest Air Temp Aire-Flo AirEase Airquest Airtemp Allstyle Aspe…" at bounding box center [376, 78] width 174 height 13
select select "[PERSON_NAME] Air"
click at [289, 72] on select "-select- ADP Air Quest Air Temp Aire-Flo AirEase Airquest Airtemp Allstyle Aspe…" at bounding box center [376, 78] width 174 height 13
click at [516, 79] on select "-select- Gas Furnace Electric Air Handler Other" at bounding box center [569, 78] width 174 height 13
select select "1"
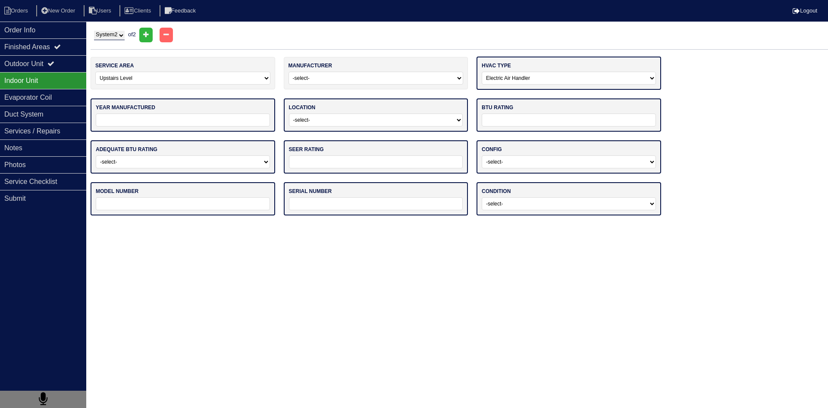
click at [482, 72] on select "-select- Gas Furnace Electric Air Handler Other" at bounding box center [569, 78] width 174 height 13
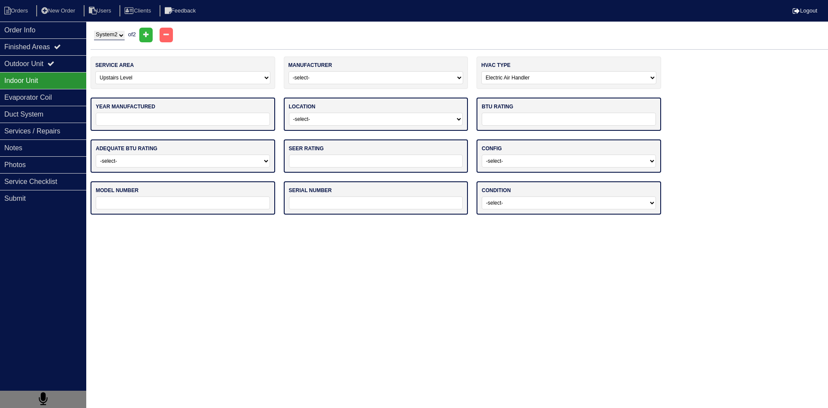
click at [226, 119] on input "tel" at bounding box center [183, 119] width 174 height 13
click at [230, 119] on input "tel" at bounding box center [183, 119] width 174 height 13
type input "2011"
click at [425, 114] on select "-select- Attic Garage Crawl Space Lower Level / Basement Main Closet Upstairs C…" at bounding box center [376, 119] width 174 height 13
select select "0"
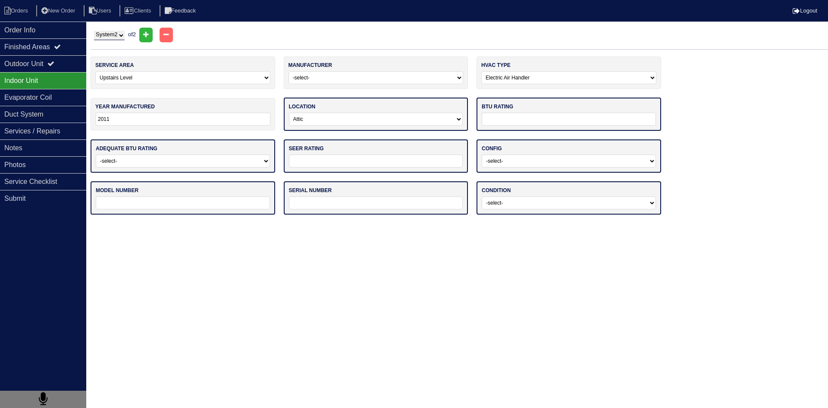
click at [289, 113] on select "-select- Attic Garage Crawl Space Lower Level / Basement Main Closet Upstairs C…" at bounding box center [376, 119] width 174 height 13
click at [536, 120] on input "text" at bounding box center [569, 119] width 174 height 13
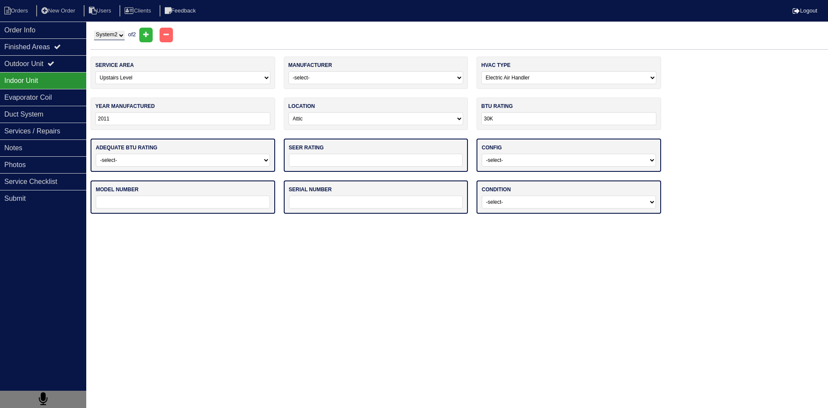
type input "30K"
click at [234, 159] on select "-select- Yes No - Unit Undersized No - Unit Oversized" at bounding box center [183, 160] width 174 height 13
select select "0"
click at [96, 154] on select "-select- Yes No - Unit Undersized No - Unit Oversized" at bounding box center [183, 160] width 174 height 13
click at [380, 159] on input "text" at bounding box center [376, 160] width 174 height 13
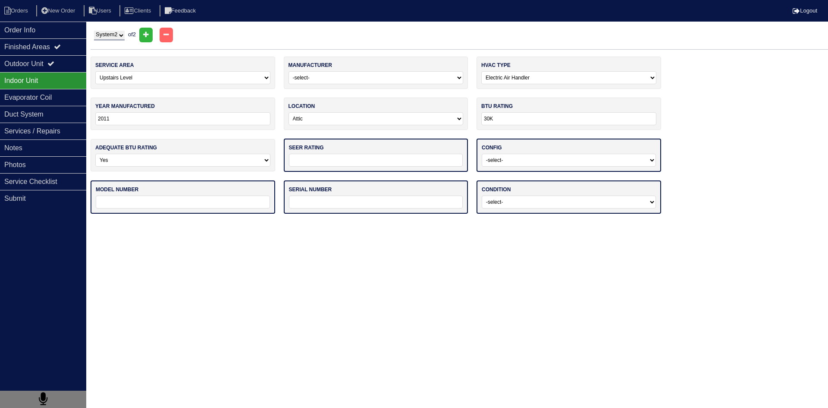
type input "14"
click at [503, 163] on select "-select- Vertical Horizontal" at bounding box center [569, 160] width 174 height 13
select select "1"
click at [482, 154] on select "-select- Vertical Horizontal" at bounding box center [569, 160] width 174 height 13
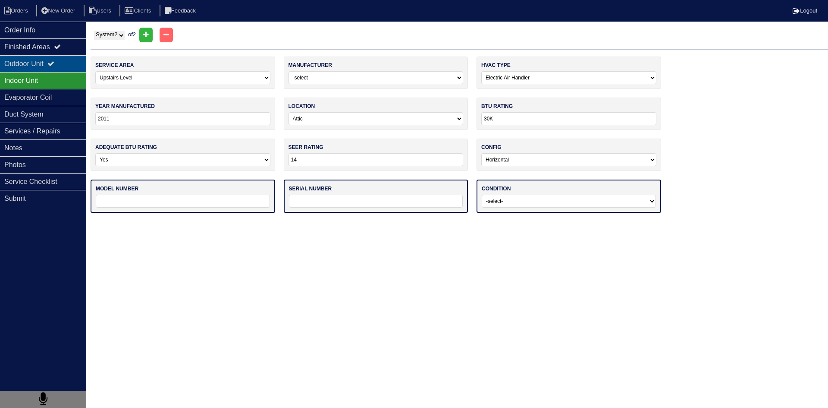
click at [33, 65] on div "Outdoor Unit" at bounding box center [43, 63] width 86 height 17
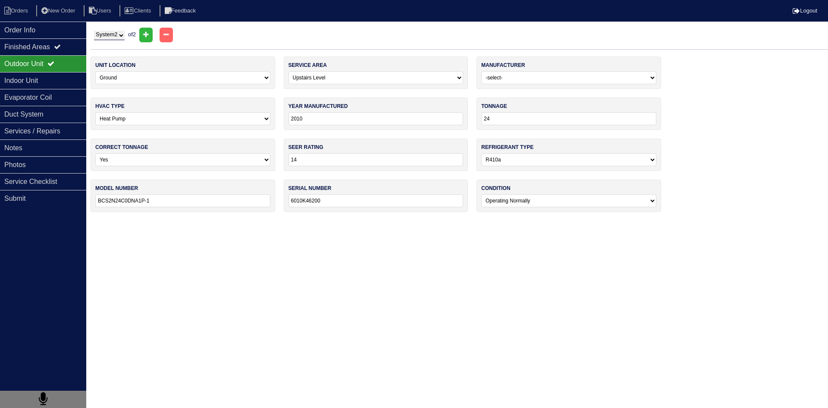
click at [169, 201] on input "BCS2N24C0DNA1P-1" at bounding box center [182, 200] width 175 height 13
click at [44, 84] on div "Indoor Unit" at bounding box center [43, 80] width 86 height 17
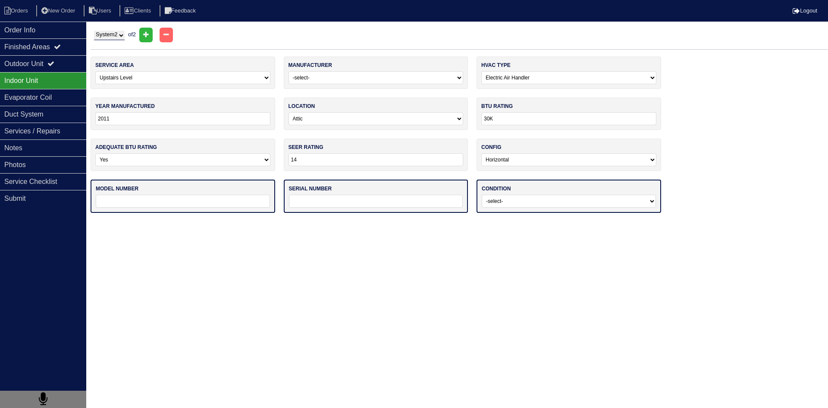
click at [172, 200] on input "text" at bounding box center [183, 201] width 174 height 13
paste input "BCS2N24C0DNA1P-1"
type input "BCS2N24C0DNA1P-1"
click at [361, 197] on input "text" at bounding box center [376, 201] width 174 height 13
type input "6011012012"
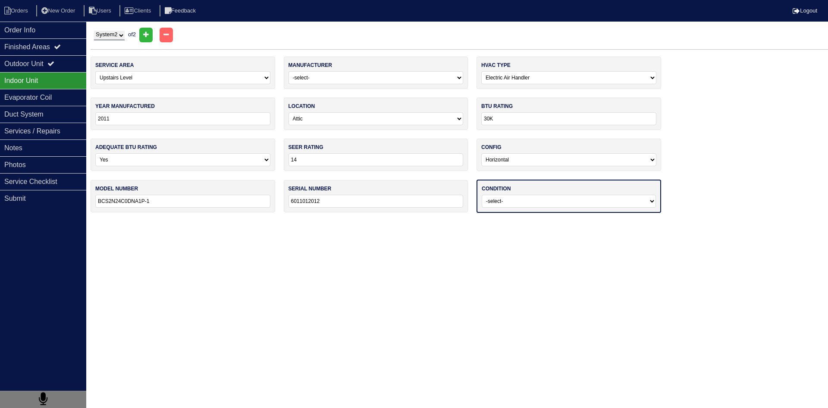
click at [578, 201] on select "-select- Operating Normally Service/Repairs Needed Replacement Needed Missing" at bounding box center [569, 201] width 174 height 13
select select "0"
click at [482, 195] on select "-select- Operating Normally Service/Repairs Needed Replacement Needed Missing" at bounding box center [569, 201] width 174 height 13
drag, startPoint x: 449, startPoint y: 257, endPoint x: 273, endPoint y: 235, distance: 177.3
click at [446, 220] on html "Orders New Order Users Clients Feedback Logout Orders New Order Users Clients M…" at bounding box center [414, 110] width 828 height 220
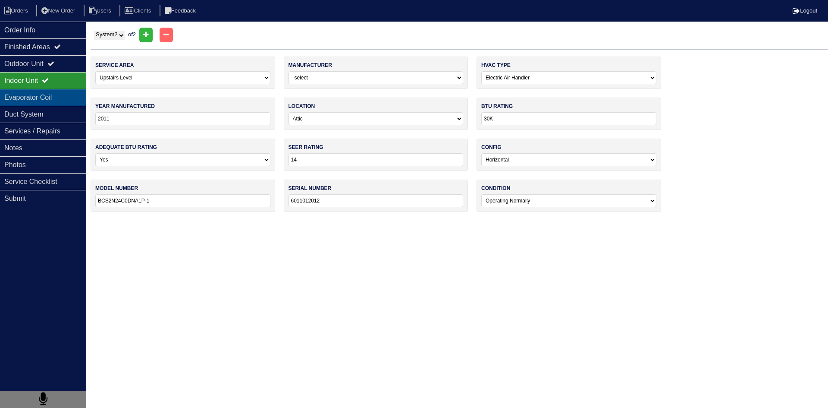
click at [44, 92] on div "Evaporator Coil" at bounding box center [43, 97] width 86 height 17
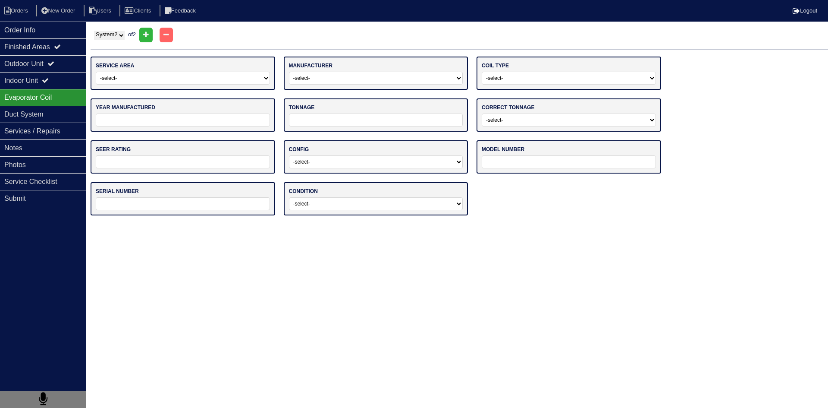
click at [179, 81] on select "-select- Main Level Upstairs Level Lower/Basement Level Other" at bounding box center [183, 78] width 174 height 13
select select "1"
click at [96, 72] on select "-select- Main Level Upstairs Level Lower/Basement Level Other" at bounding box center [183, 78] width 174 height 13
click at [367, 79] on select "-select- ADP Air Quest Air Temp Aire-Flo AirEase Airquest Airtemp Allstyle Aspe…" at bounding box center [376, 78] width 174 height 13
select select "[PERSON_NAME] Air"
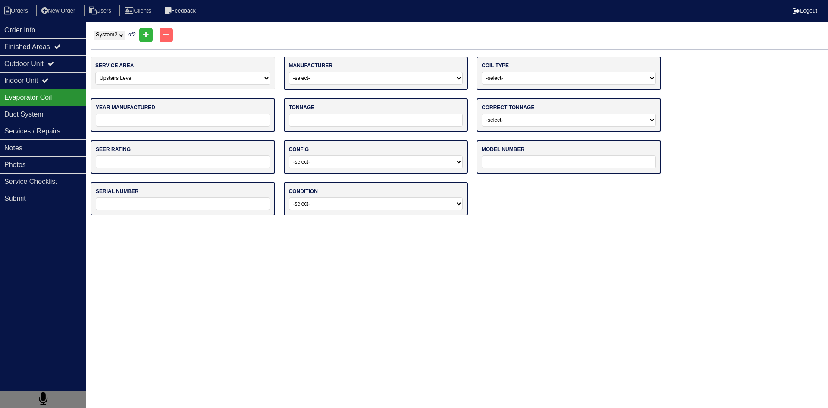
click at [289, 72] on select "-select- ADP Air Quest Air Temp Aire-Flo AirEase Airquest Airtemp Allstyle Aspe…" at bounding box center [376, 78] width 174 height 13
click at [519, 79] on select "-select- Straight Cool Air Handler Other" at bounding box center [569, 78] width 174 height 13
select select "1"
click at [482, 72] on select "-select- Straight Cool Air Handler Other" at bounding box center [569, 78] width 174 height 13
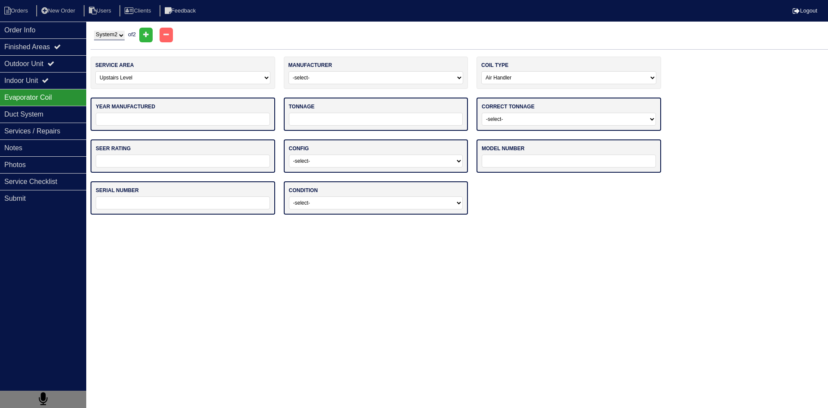
click at [223, 122] on input "tel" at bounding box center [183, 119] width 174 height 13
type input "2011"
click at [340, 117] on input "tel" at bounding box center [376, 119] width 174 height 13
type input "24"
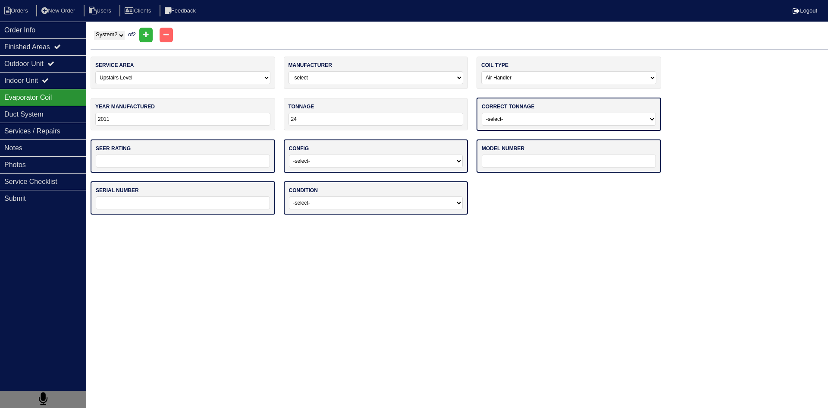
click at [541, 121] on select "-select- Yes No - Unit Undersized No - Unit Oversized" at bounding box center [569, 119] width 174 height 13
select select "0"
click at [482, 113] on select "-select- Yes No - Unit Undersized No - Unit Oversized" at bounding box center [569, 119] width 174 height 13
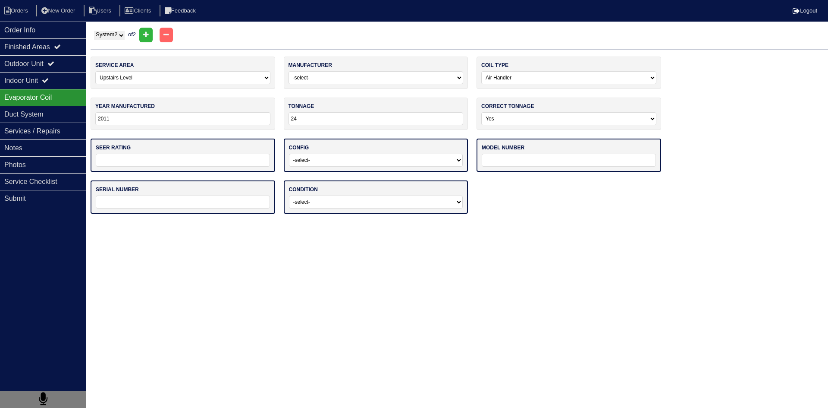
click at [213, 160] on input "text" at bounding box center [183, 160] width 174 height 13
type input "14"
click at [337, 159] on select "-select- Vertical Horizontal" at bounding box center [376, 160] width 174 height 13
select select "1"
click at [289, 154] on select "-select- Vertical Horizontal" at bounding box center [376, 160] width 174 height 13
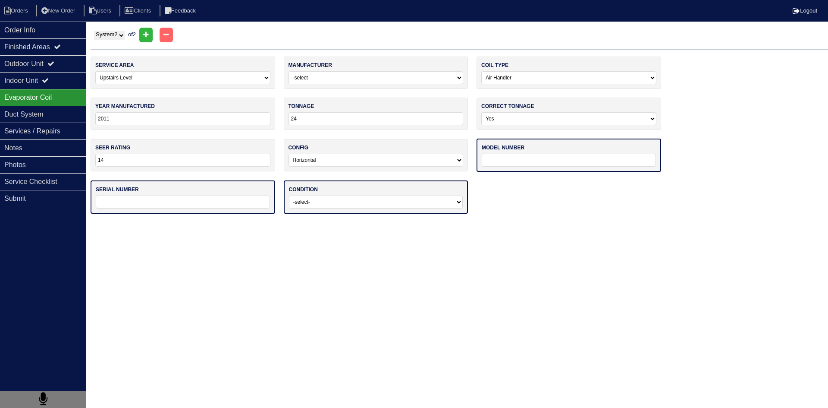
click at [522, 159] on input "text" at bounding box center [569, 160] width 174 height 13
click at [24, 82] on div "Indoor Unit" at bounding box center [43, 80] width 86 height 17
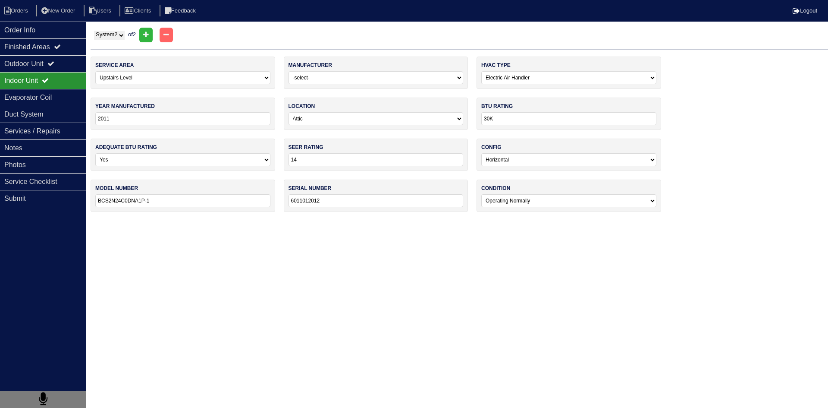
click at [162, 200] on input "BCS2N24C0DNA1P-1" at bounding box center [182, 200] width 175 height 13
click at [162, 201] on input "BCS2N24C0DNA1P-1" at bounding box center [182, 200] width 175 height 13
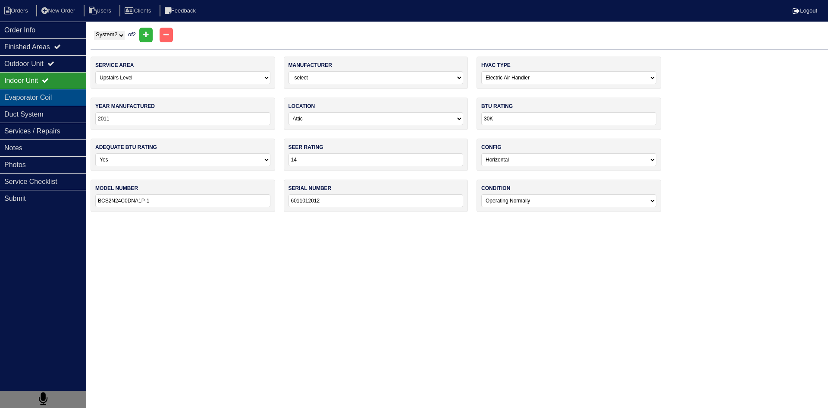
click at [48, 101] on div "Evaporator Coil" at bounding box center [43, 97] width 86 height 17
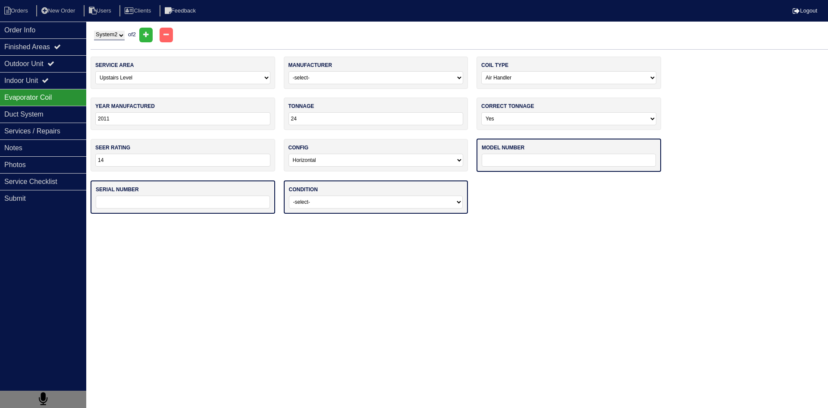
click at [531, 160] on input "text" at bounding box center [569, 160] width 174 height 13
paste input "BCS2N24C0DNA1P-1"
type input "BCS2N24C0DNA1P-1"
click at [522, 209] on div "service area -select- Main Level Upstairs Level Lower/Basement Level Other manu…" at bounding box center [460, 139] width 738 height 165
click at [237, 201] on input "text" at bounding box center [183, 201] width 174 height 13
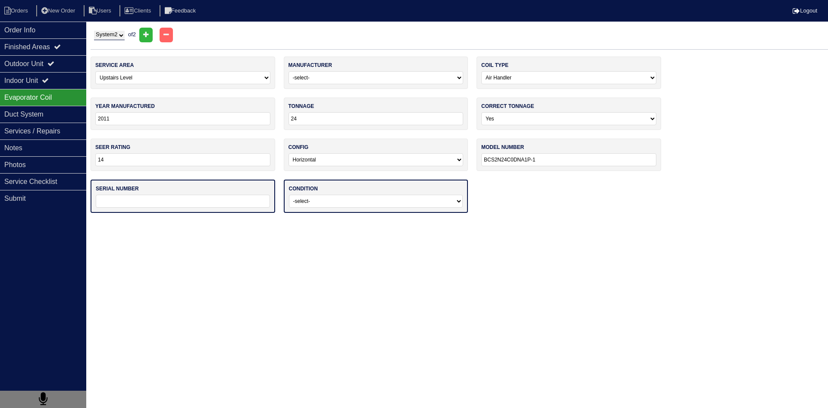
type input "6017806072"
click at [366, 201] on select "-select- Operating Normally Service/Repairs Needed Replacement Needed Missing" at bounding box center [376, 201] width 174 height 13
select select "0"
click at [289, 195] on select "-select- Operating Normally Service/Repairs Needed Replacement Needed Missing" at bounding box center [376, 201] width 174 height 13
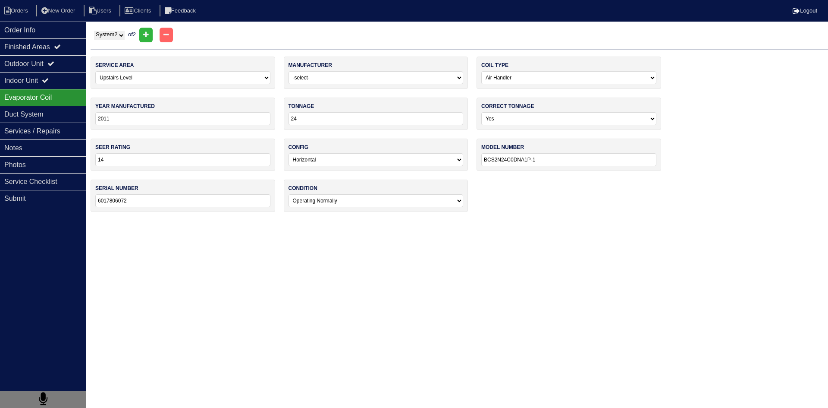
drag, startPoint x: 317, startPoint y: 226, endPoint x: 300, endPoint y: 225, distance: 16.8
click at [313, 220] on html "Orders New Order Users Clients Feedback Logout Orders New Order Users Clients M…" at bounding box center [414, 110] width 828 height 220
click at [71, 117] on div "Duct System" at bounding box center [43, 114] width 86 height 17
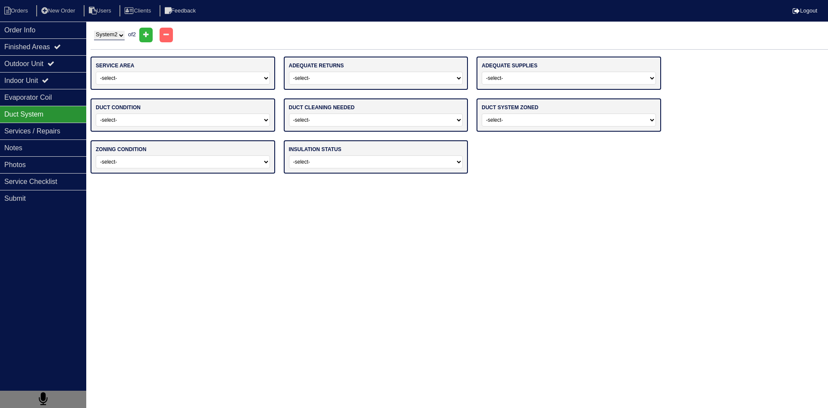
click at [120, 36] on select "System 1 System 2" at bounding box center [109, 35] width 31 height 9
select select "1"
click at [94, 31] on select "System 1 System 2" at bounding box center [109, 35] width 31 height 9
click at [145, 78] on select "-select- Main Level Upstairs Level Lower/Basement Level Main Level + Upstairs L…" at bounding box center [183, 78] width 174 height 13
select select "0"
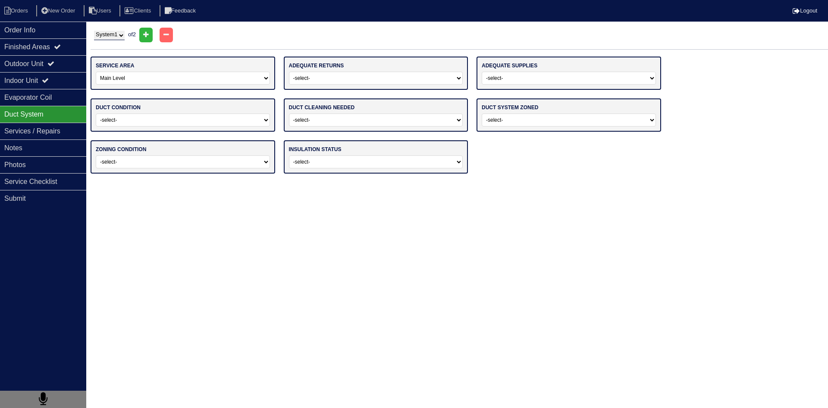
click at [96, 72] on select "-select- Main Level Upstairs Level Lower/Basement Level Main Level + Upstairs L…" at bounding box center [183, 78] width 174 height 13
click at [355, 78] on select "-select- Yes No" at bounding box center [376, 78] width 174 height 13
select select "0"
click at [289, 72] on select "-select- Yes No" at bounding box center [376, 78] width 174 height 13
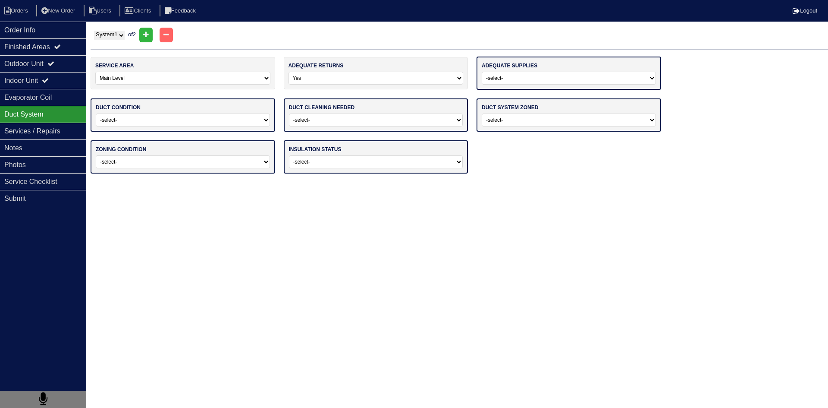
click at [528, 79] on select "-select- Yes No" at bounding box center [569, 78] width 174 height 13
select select "0"
click at [482, 72] on select "-select- Yes No" at bounding box center [569, 78] width 174 height 13
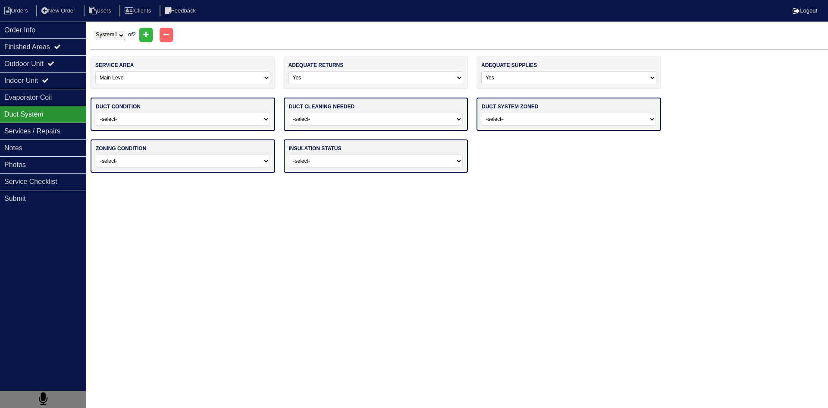
click at [244, 122] on select "-select- Adequate For System Tonnage Not Adequate - Modifications Needed Repair…" at bounding box center [183, 119] width 174 height 13
select select "0"
click at [96, 113] on select "-select- Adequate For System Tonnage Not Adequate - Modifications Needed Repair…" at bounding box center [183, 119] width 174 height 13
click at [386, 119] on select "-select- No Yes - Recommended But Not Required Yes - Highly Recommended" at bounding box center [376, 119] width 174 height 13
select select "0"
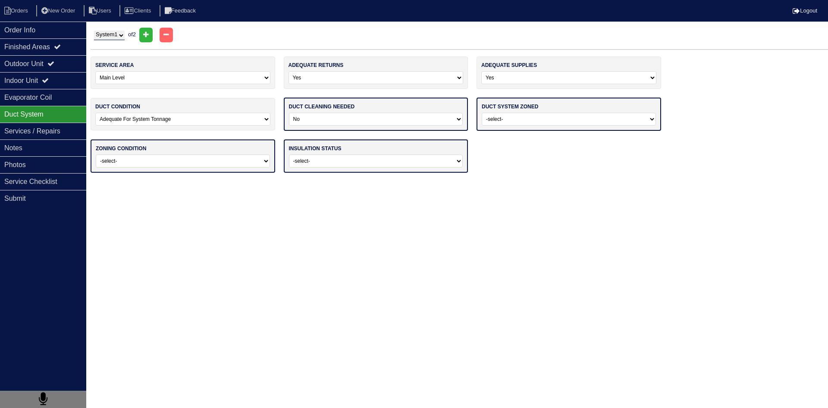
click at [289, 113] on select "-select- No Yes - Recommended But Not Required Yes - Highly Recommended" at bounding box center [376, 119] width 174 height 13
click at [504, 121] on select "-select- Yes No - Not Needed No - Zoning Needed No - Zoning Needed (ducts Not C…" at bounding box center [569, 119] width 174 height 13
select select "1"
click at [482, 113] on select "-select- Yes No - Not Needed No - Zoning Needed No - Zoning Needed (ducts Not C…" at bounding box center [569, 119] width 174 height 13
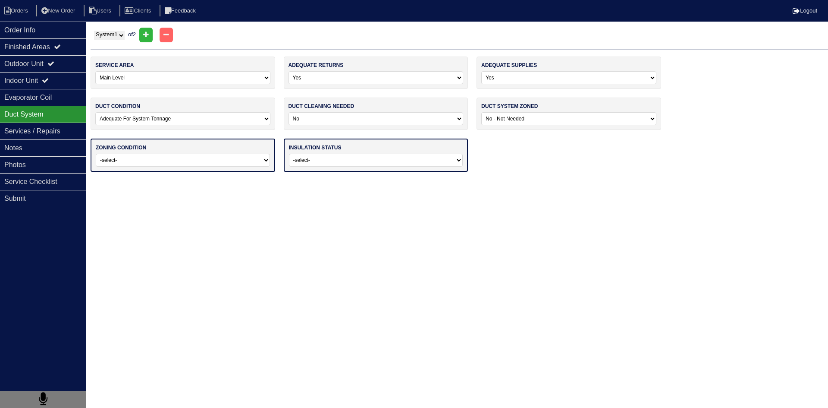
click at [238, 160] on select "-select- Operating Normally Repairs Needed Full Zoning Needed" at bounding box center [183, 160] width 174 height 13
select select "0"
click at [96, 154] on select "-select- Operating Normally Repairs Needed Full Zoning Needed" at bounding box center [183, 160] width 174 height 13
click at [335, 156] on select "-select- Adequate For Property Additional Insualtion Needed Insulation Missing …" at bounding box center [376, 160] width 174 height 13
select select "0"
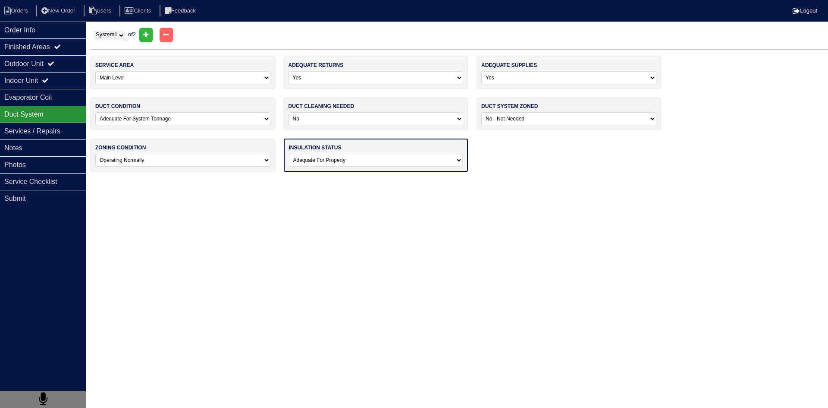
click at [289, 154] on select "-select- Adequate For Property Additional Insualtion Needed Insulation Missing …" at bounding box center [376, 160] width 174 height 13
click at [112, 35] on select "System 1 System 2" at bounding box center [109, 35] width 31 height 9
select select "2"
click at [94, 31] on select "System 1 System 2" at bounding box center [109, 35] width 31 height 9
select select "1"
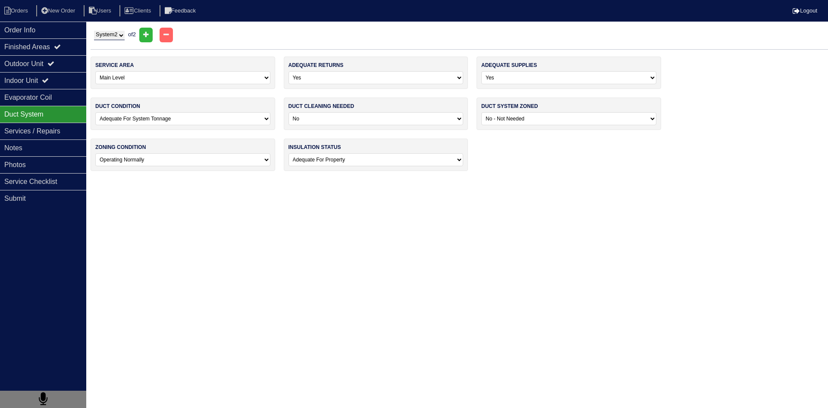
select select "[PERSON_NAME] Air"
select select "1"
type input "2011"
type input "24"
select select "0"
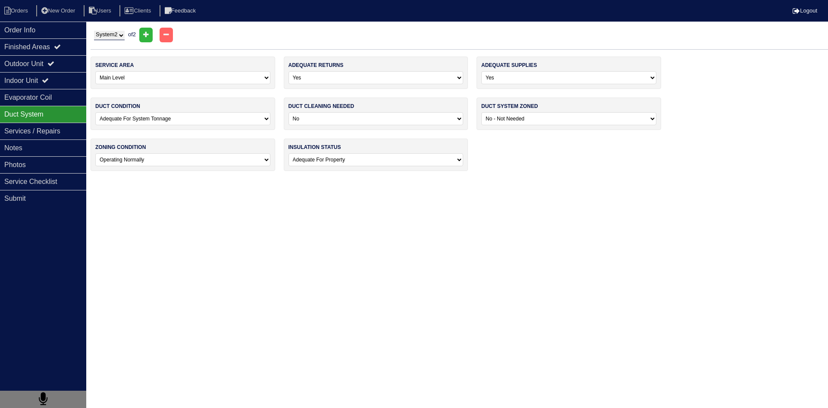
type input "14"
select select "1"
type input "BCS2N24C0DNA1P-1"
type input "6017806072"
select select "0"
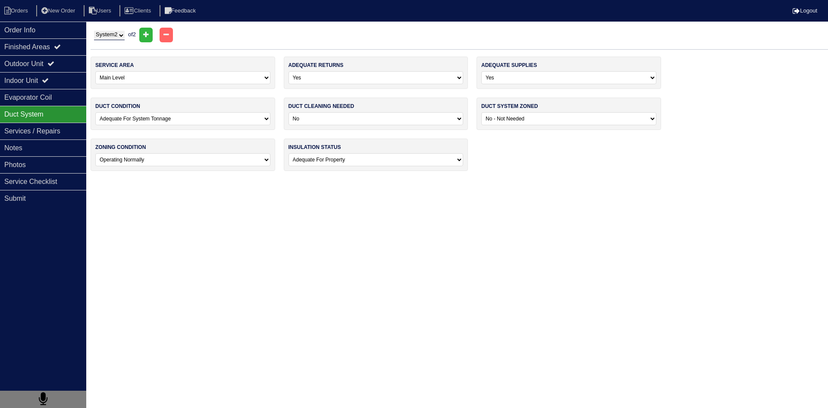
select select
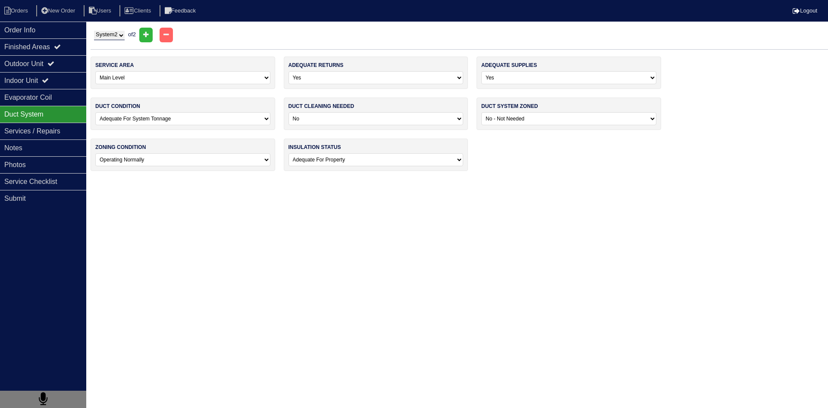
select select
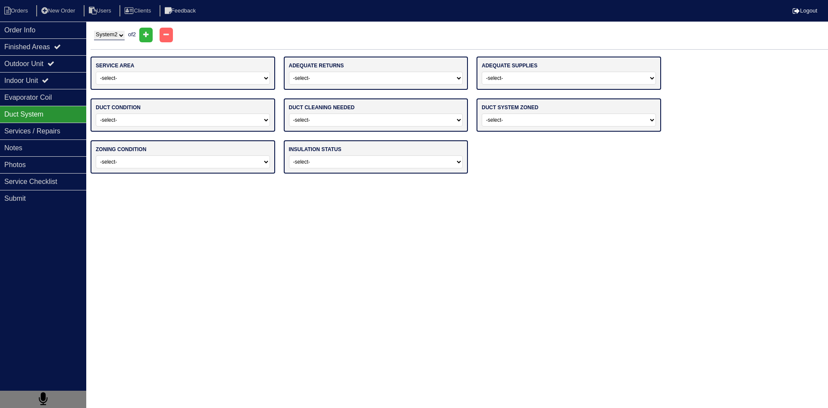
click at [327, 182] on html "Orders New Order Users Clients Feedback Logout Orders New Order Users Clients M…" at bounding box center [414, 91] width 828 height 182
click at [65, 96] on div "Evaporator Coil" at bounding box center [43, 97] width 86 height 17
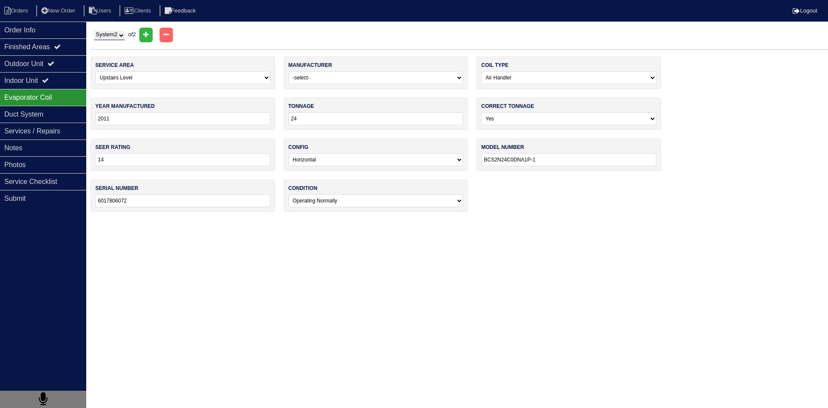
click at [113, 36] on select "System 1 System 2" at bounding box center [109, 35] width 31 height 9
select select "1"
click at [94, 31] on select "System 1 System 2" at bounding box center [109, 35] width 31 height 9
select select
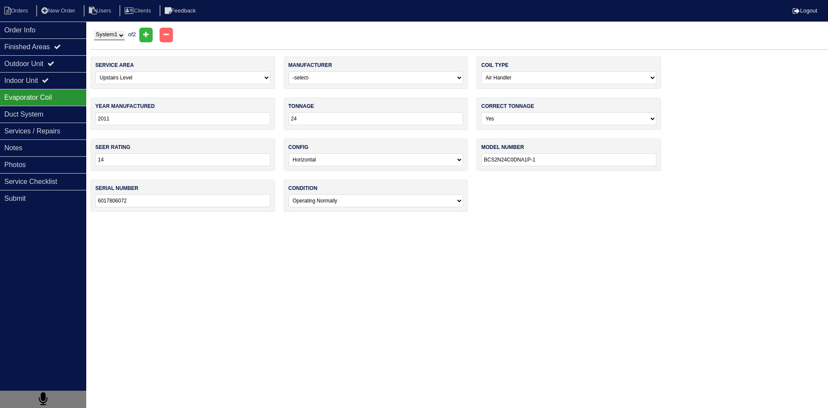
select select
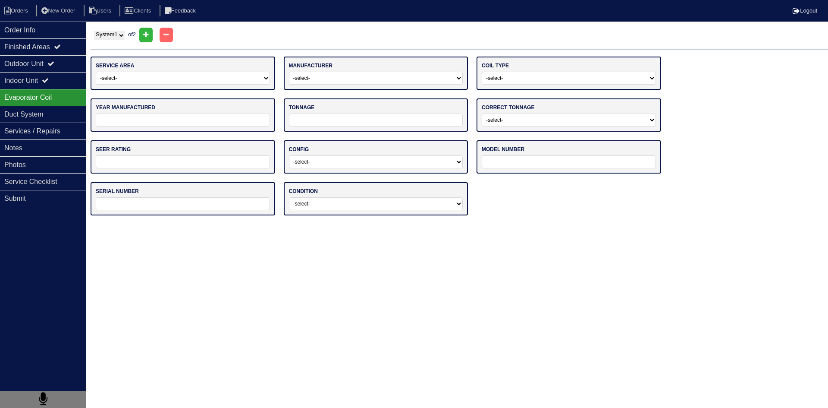
click at [190, 76] on select "-select- Main Level Upstairs Level Lower/Basement Level Other" at bounding box center [183, 78] width 174 height 13
select select "0"
click at [96, 72] on select "-select- Main Level Upstairs Level Lower/Basement Level Other" at bounding box center [183, 78] width 174 height 13
click at [391, 75] on select "-select- ADP Air Quest Air Temp Aire-Flo AirEase Airquest Airtemp Allstyle Aspe…" at bounding box center [376, 78] width 174 height 13
select select "[PERSON_NAME] Air"
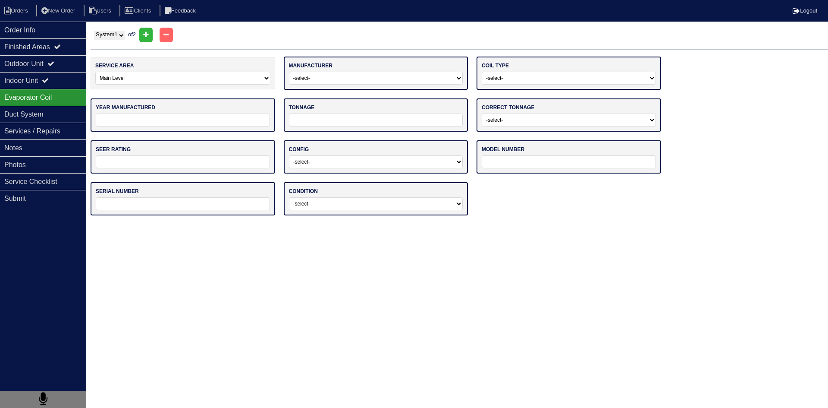
click at [289, 72] on select "-select- ADP Air Quest Air Temp Aire-Flo AirEase Airquest Airtemp Allstyle Aspe…" at bounding box center [376, 78] width 174 height 13
click at [532, 78] on select "-select- Straight Cool Air Handler Other" at bounding box center [569, 78] width 174 height 13
select select "1"
click at [482, 72] on select "-select- Straight Cool Air Handler Other" at bounding box center [569, 78] width 174 height 13
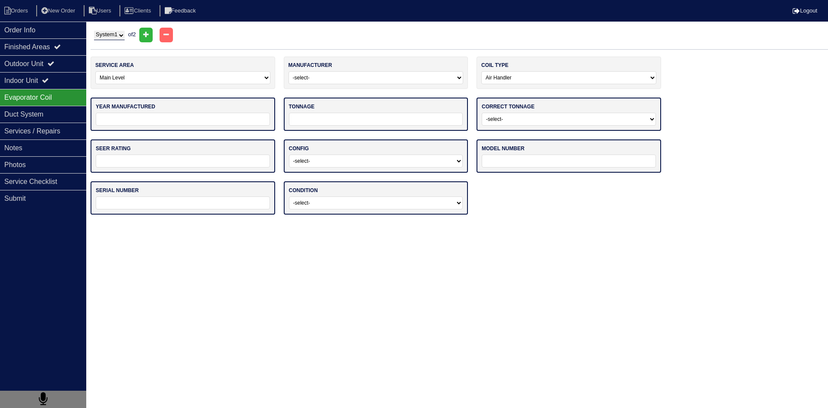
click at [208, 120] on input "tel" at bounding box center [183, 119] width 174 height 13
type input "2011"
click at [328, 114] on input "tel" at bounding box center [376, 119] width 174 height 13
type input "24"
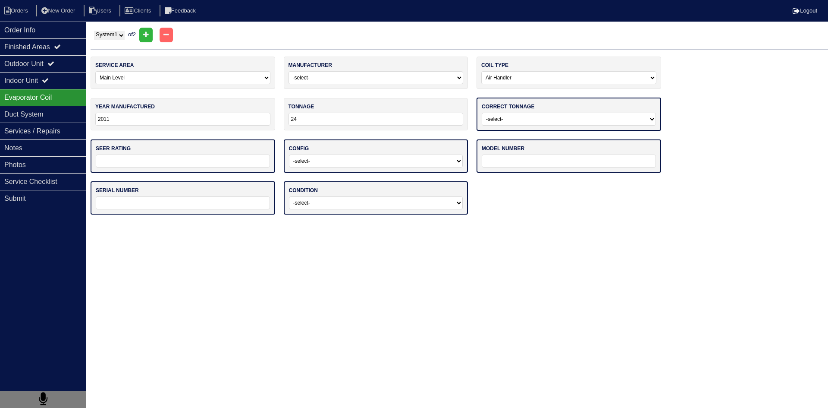
click at [511, 119] on select "-select- Yes No - Unit Undersized No - Unit Oversized" at bounding box center [569, 119] width 174 height 13
select select "0"
click at [482, 113] on select "-select- Yes No - Unit Undersized No - Unit Oversized" at bounding box center [569, 119] width 174 height 13
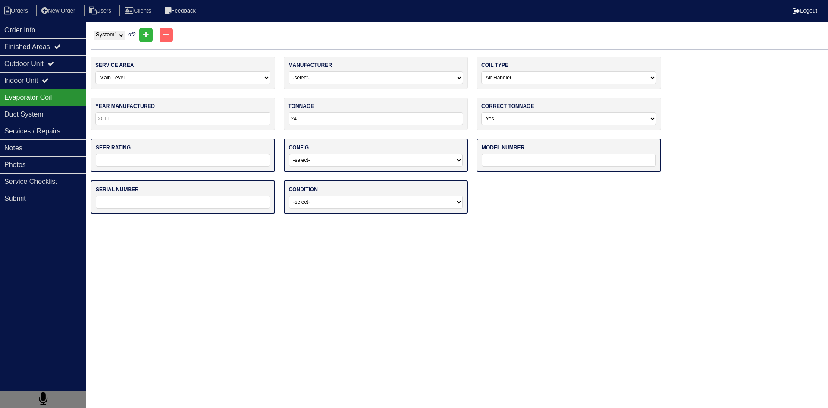
click at [226, 162] on input "text" at bounding box center [183, 160] width 174 height 13
click at [135, 160] on input "text" at bounding box center [183, 160] width 174 height 13
type input "14"
click at [329, 164] on select "-select- Vertical Horizontal" at bounding box center [376, 160] width 174 height 13
click at [289, 154] on select "-select- Vertical Horizontal" at bounding box center [376, 160] width 174 height 13
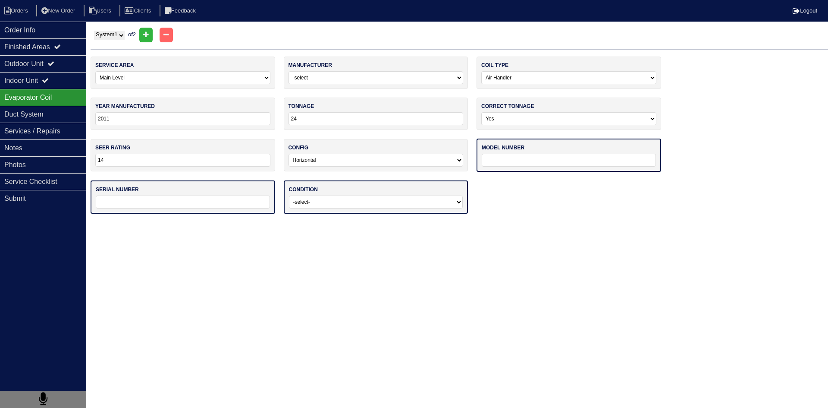
click at [330, 158] on select "-select- Vertical Horizontal" at bounding box center [376, 160] width 175 height 13
select select "0"
click at [289, 154] on select "-select- Vertical Horizontal" at bounding box center [376, 160] width 175 height 13
click at [509, 162] on input "text" at bounding box center [569, 160] width 174 height 13
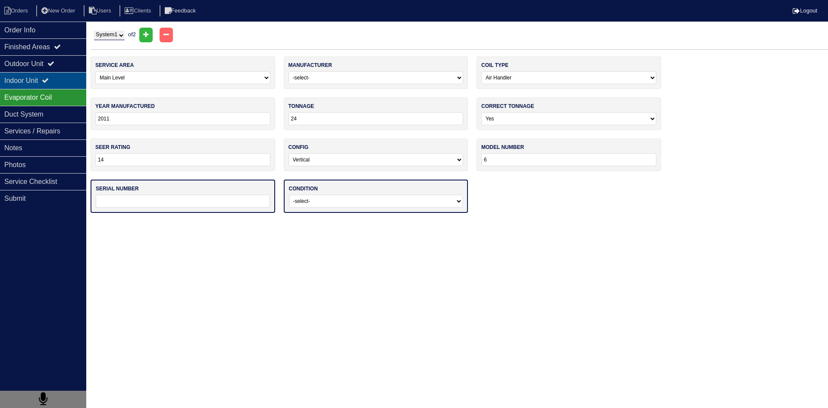
click at [24, 83] on div "Indoor Unit" at bounding box center [43, 80] width 86 height 17
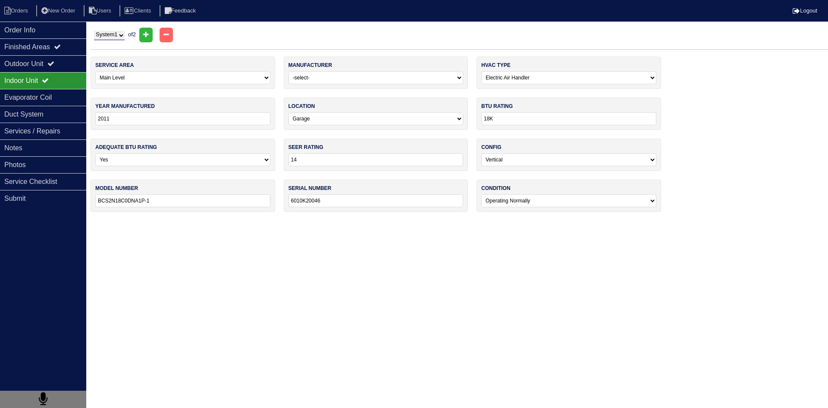
click at [125, 36] on select "System 1 System 2" at bounding box center [109, 35] width 31 height 9
click at [94, 31] on select "System 1 System 2" at bounding box center [109, 35] width 31 height 9
click at [217, 198] on input "BCS2N18C0DNA1P-1" at bounding box center [182, 200] width 175 height 13
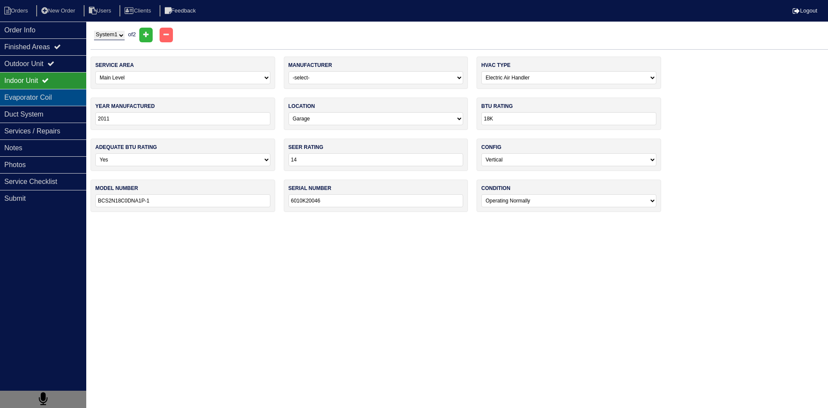
click at [71, 94] on div "Evaporator Coil" at bounding box center [43, 97] width 86 height 17
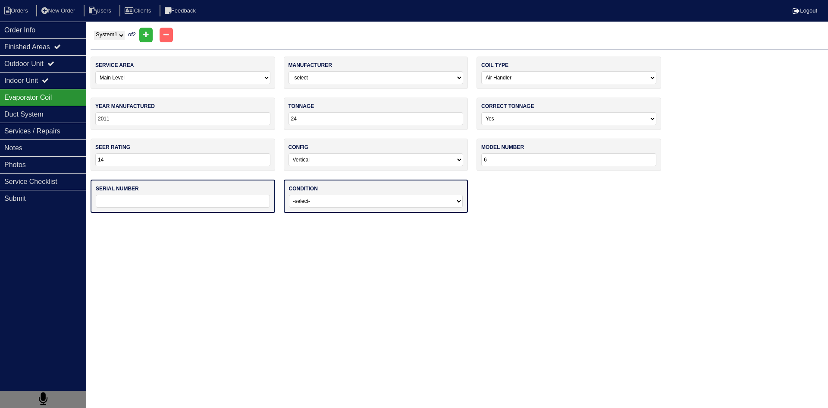
click at [494, 160] on input "6" at bounding box center [568, 159] width 175 height 13
paste input "BCS2N18C0DNA1P-1"
type input "BCS2N18C0DNA1P-1"
click at [200, 202] on input "text" at bounding box center [183, 201] width 174 height 13
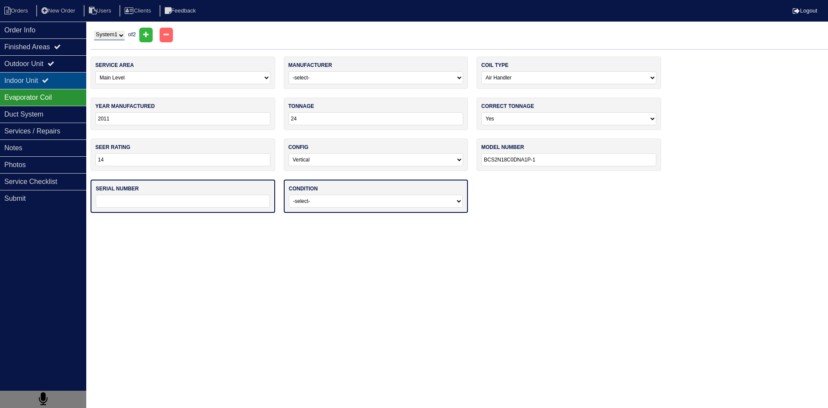
click at [54, 84] on div "Indoor Unit" at bounding box center [43, 80] width 86 height 17
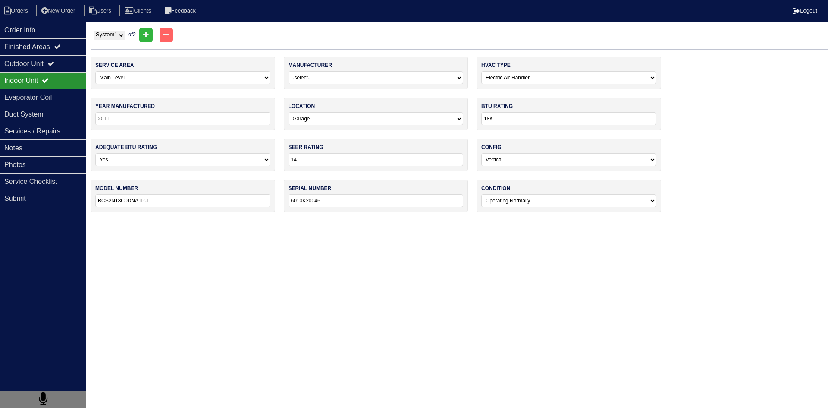
click at [335, 197] on input "6010K20046" at bounding box center [376, 200] width 175 height 13
click at [334, 197] on input "6010K20046" at bounding box center [376, 200] width 175 height 13
click at [70, 101] on div "Evaporator Coil" at bounding box center [43, 97] width 86 height 17
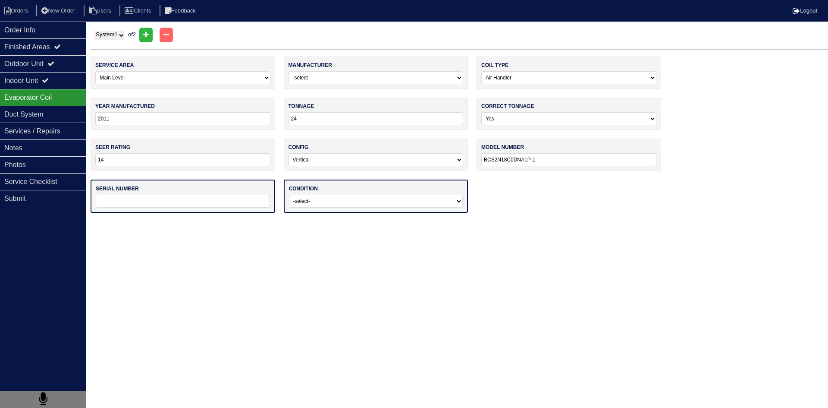
click at [232, 198] on input "text" at bounding box center [183, 201] width 174 height 13
paste input "6010K20046"
type input "6010K20046"
click at [337, 207] on select "-select- Operating Normally Service/Repairs Needed Replacement Needed Missing" at bounding box center [376, 201] width 174 height 13
select select "0"
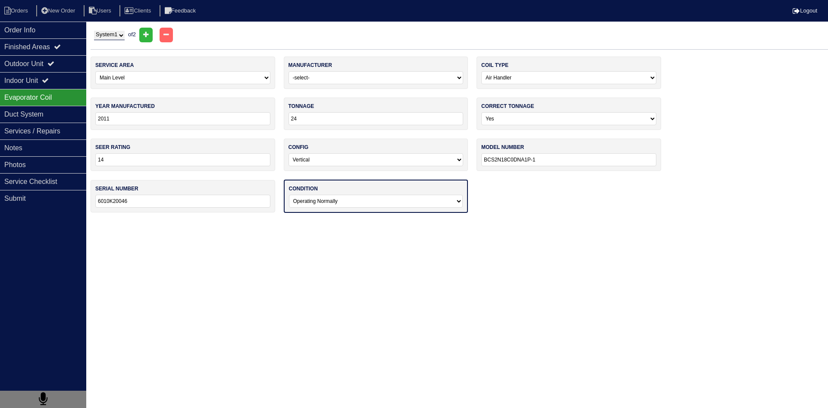
click at [289, 195] on select "-select- Operating Normally Service/Repairs Needed Replacement Needed Missing" at bounding box center [376, 201] width 174 height 13
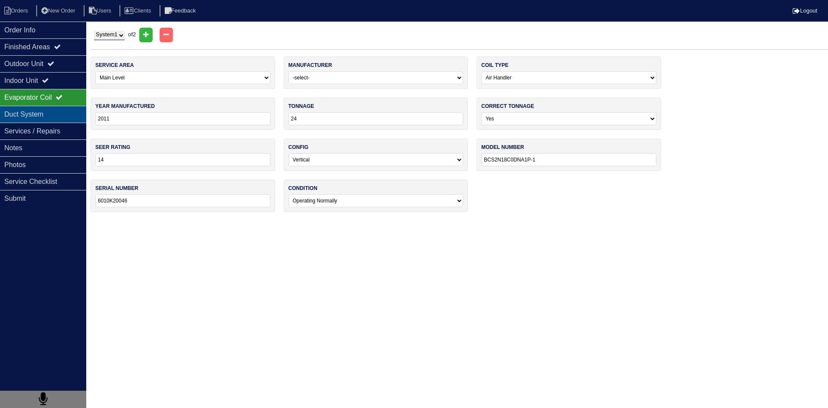
click at [51, 118] on div "Duct System" at bounding box center [43, 114] width 86 height 17
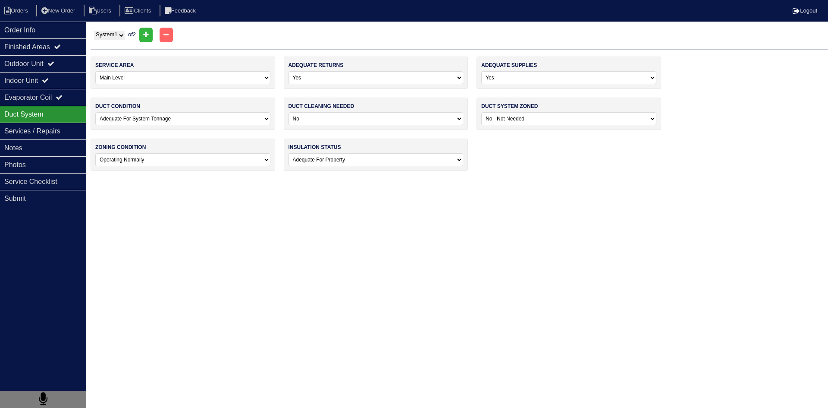
drag, startPoint x: 547, startPoint y: 164, endPoint x: 271, endPoint y: 91, distance: 285.4
click at [545, 162] on div "service area -select- Main Level Upstairs Level Lower/Basement Level Main Level…" at bounding box center [460, 118] width 738 height 123
click at [123, 36] on select "System 1 System 2" at bounding box center [109, 35] width 31 height 9
click at [94, 31] on select "System 1 System 2" at bounding box center [109, 35] width 31 height 9
click at [115, 31] on select "System 1 System 2" at bounding box center [109, 35] width 31 height 9
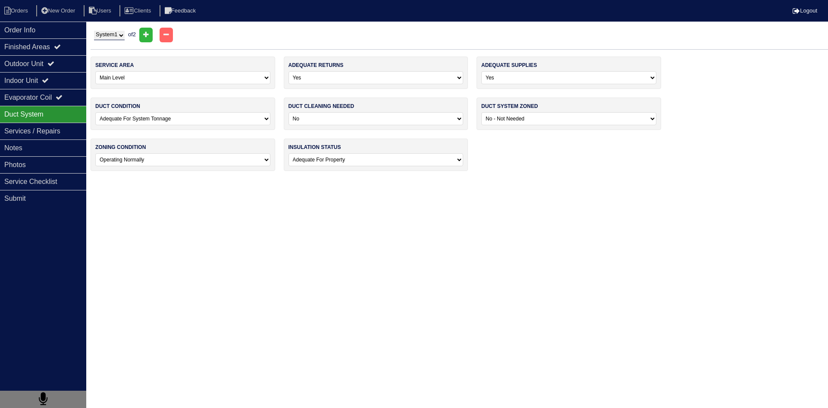
select select "2"
click at [94, 31] on select "System 1 System 2" at bounding box center [109, 35] width 31 height 9
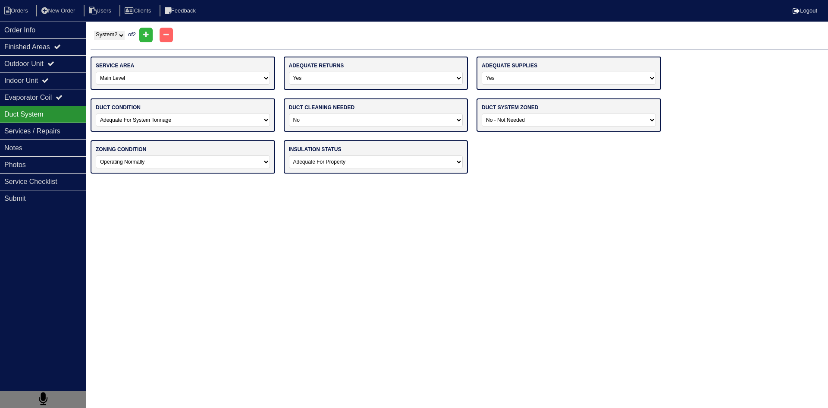
select select
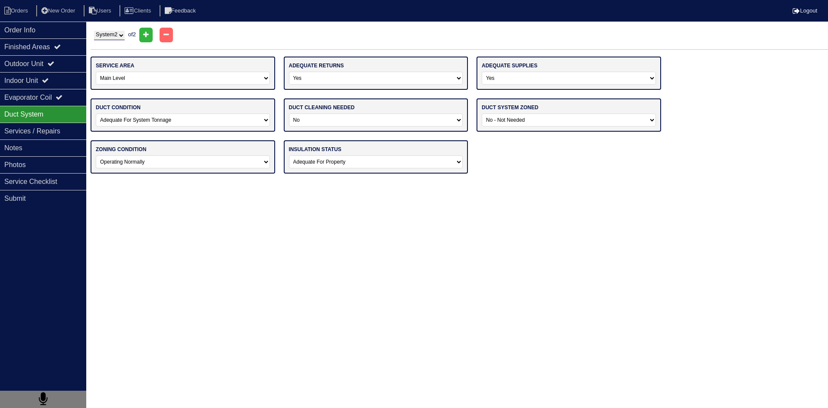
select select
click at [148, 80] on select "-select- Main Level Upstairs Level Lower/Basement Level Main Level + Upstairs L…" at bounding box center [183, 78] width 174 height 13
click at [96, 72] on select "-select- Main Level Upstairs Level Lower/Basement Level Main Level + Upstairs L…" at bounding box center [183, 78] width 174 height 13
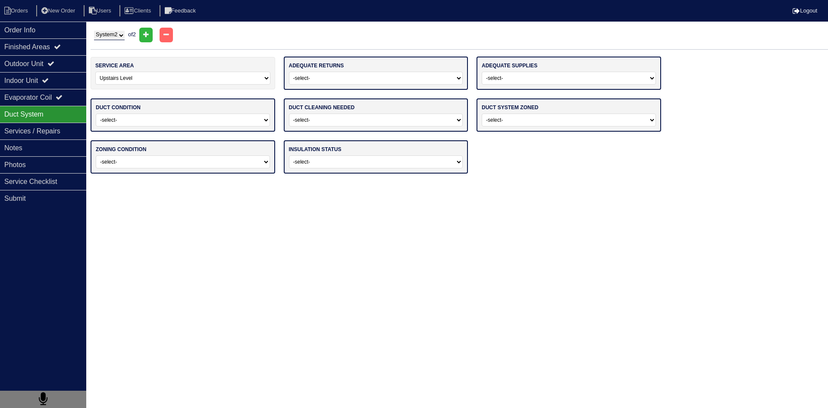
click at [340, 81] on select "-select- Yes No" at bounding box center [376, 78] width 174 height 13
click at [289, 72] on select "-select- Yes No" at bounding box center [376, 78] width 174 height 13
click at [521, 71] on div "adequate supplies -select- Yes No" at bounding box center [569, 73] width 185 height 33
click at [519, 79] on select "-select- Yes No" at bounding box center [569, 78] width 174 height 13
click at [482, 72] on select "-select- Yes No" at bounding box center [569, 78] width 174 height 13
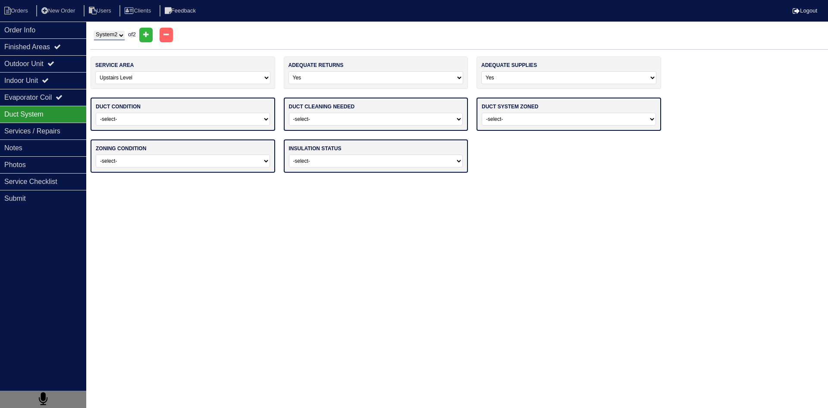
click at [204, 111] on div "duct condition -select- Adequate For System Tonnage Not Adequate - Modification…" at bounding box center [183, 113] width 185 height 33
click at [202, 122] on select "-select- Adequate For System Tonnage Not Adequate - Modifications Needed Repair…" at bounding box center [183, 119] width 174 height 13
click at [96, 113] on select "-select- Adequate For System Tonnage Not Adequate - Modifications Needed Repair…" at bounding box center [183, 119] width 174 height 13
click at [313, 123] on select "-select- No Yes - Recommended But Not Required Yes - Highly Recommended" at bounding box center [376, 119] width 174 height 13
click at [289, 113] on select "-select- No Yes - Recommended But Not Required Yes - Highly Recommended" at bounding box center [376, 119] width 174 height 13
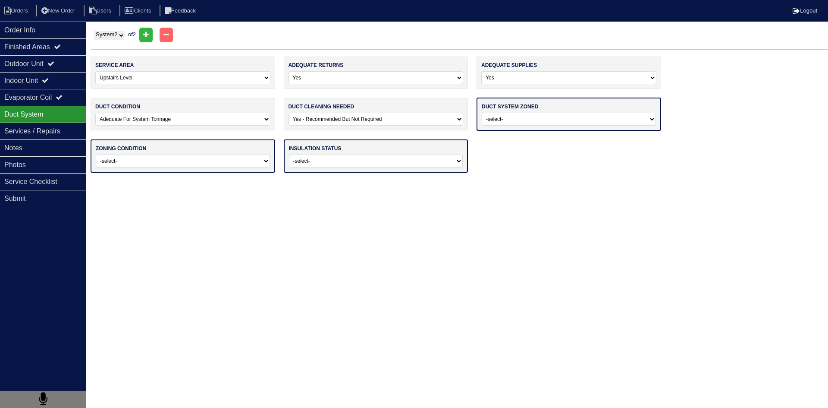
drag, startPoint x: 321, startPoint y: 148, endPoint x: 323, endPoint y: 140, distance: 8.4
click at [321, 148] on label "insulation status" at bounding box center [315, 149] width 53 height 8
click at [338, 116] on select "-select- No Yes - Recommended But Not Required Yes - Highly Recommended" at bounding box center [376, 119] width 175 height 13
click at [289, 113] on select "-select- No Yes - Recommended But Not Required Yes - Highly Recommended" at bounding box center [376, 119] width 175 height 13
click at [516, 121] on select "-select- Yes No - Not Needed No - Zoning Needed No - Zoning Needed (ducts Not C…" at bounding box center [569, 119] width 174 height 13
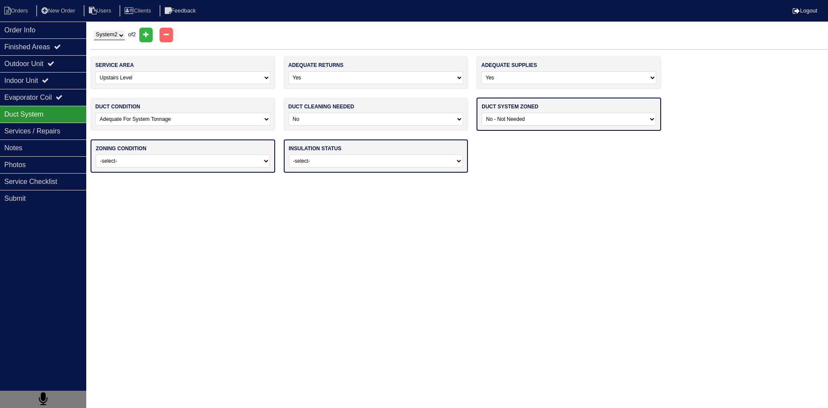
click at [482, 113] on select "-select- Yes No - Not Needed No - Zoning Needed No - Zoning Needed (ducts Not C…" at bounding box center [569, 119] width 174 height 13
click at [242, 161] on select "-select- Operating Normally Repairs Needed Full Zoning Needed" at bounding box center [183, 160] width 174 height 13
click at [96, 154] on select "-select- Operating Normally Repairs Needed Full Zoning Needed" at bounding box center [183, 160] width 174 height 13
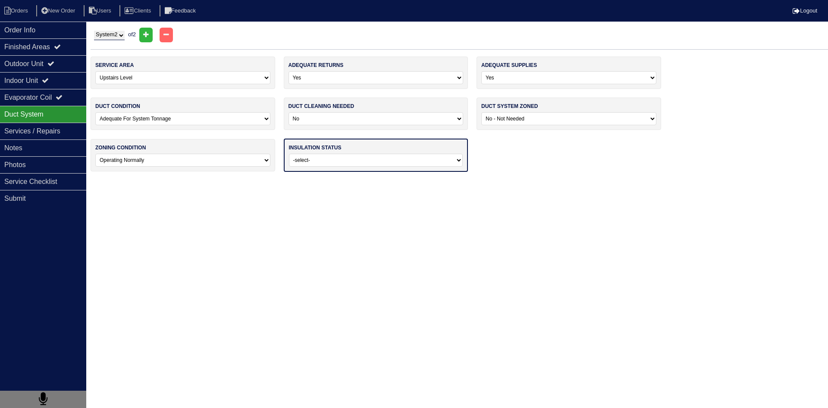
click at [334, 159] on select "-select- Adequate For Property Additional Insualtion Needed Insulation Missing …" at bounding box center [376, 160] width 174 height 13
click at [289, 154] on select "-select- Adequate For Property Additional Insualtion Needed Insulation Missing …" at bounding box center [376, 160] width 174 height 13
drag, startPoint x: 306, startPoint y: 191, endPoint x: 283, endPoint y: 194, distance: 23.9
click at [304, 179] on html "Orders New Order Users Clients Feedback Logout Orders New Order Users Clients M…" at bounding box center [414, 89] width 828 height 179
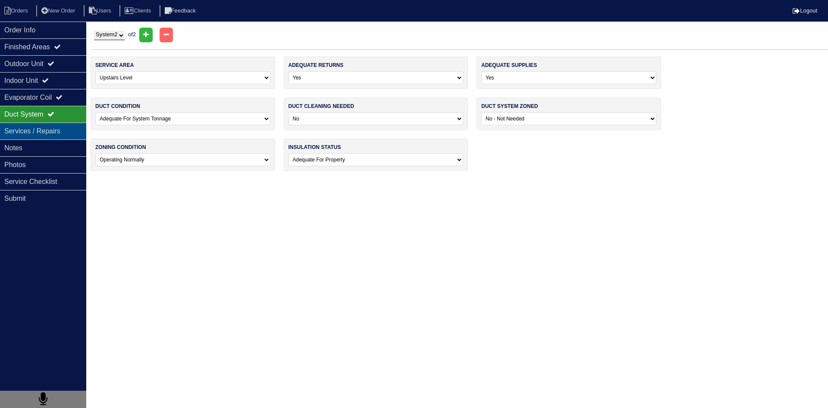
click at [69, 134] on div "Services / Repairs" at bounding box center [43, 131] width 86 height 17
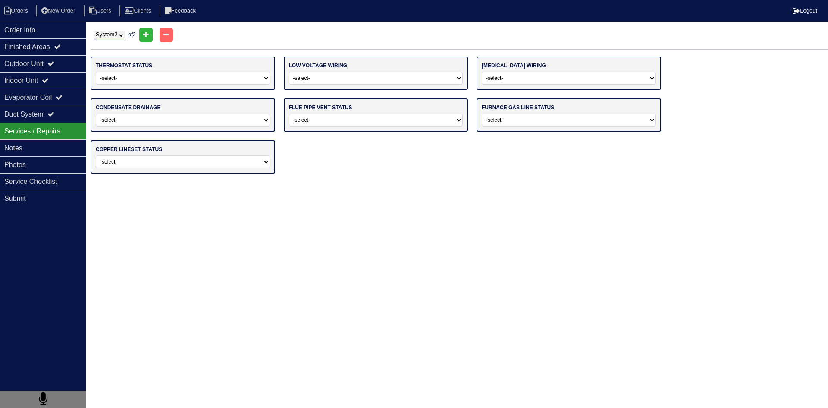
click at [219, 68] on div "thermostat status -select- Operating Normally Repairs Needed Replaced - Program…" at bounding box center [183, 73] width 185 height 33
click at [215, 78] on select "-select- Operating Normally Repairs Needed Replaced - Programmable Replaced - M…" at bounding box center [183, 78] width 174 height 13
click at [96, 72] on select "-select- Operating Normally Repairs Needed Replaced - Programmable Replaced - M…" at bounding box center [183, 78] width 174 height 13
click at [366, 81] on select "-select- Operating Normally Repairs Needed Missing" at bounding box center [376, 78] width 174 height 13
click at [289, 72] on select "-select- Operating Normally Repairs Needed Missing" at bounding box center [376, 78] width 174 height 13
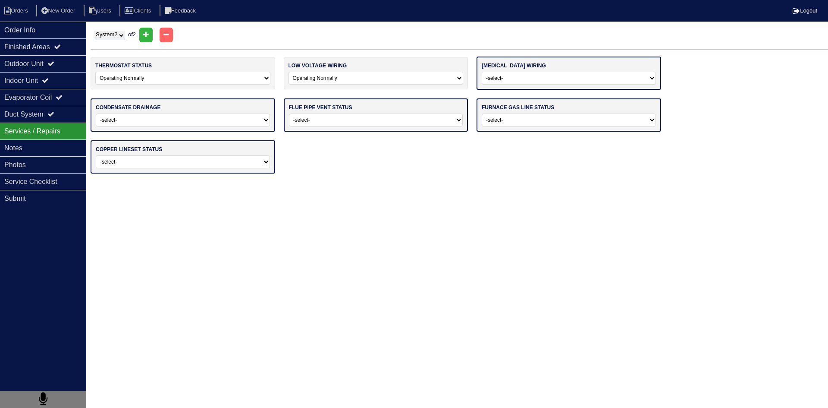
click at [594, 79] on select "-select- Operating Normally Repairs Needed Missing Electrician Needed" at bounding box center [569, 78] width 174 height 13
click at [482, 72] on select "-select- Operating Normally Repairs Needed Missing Electrician Needed" at bounding box center [569, 78] width 174 height 13
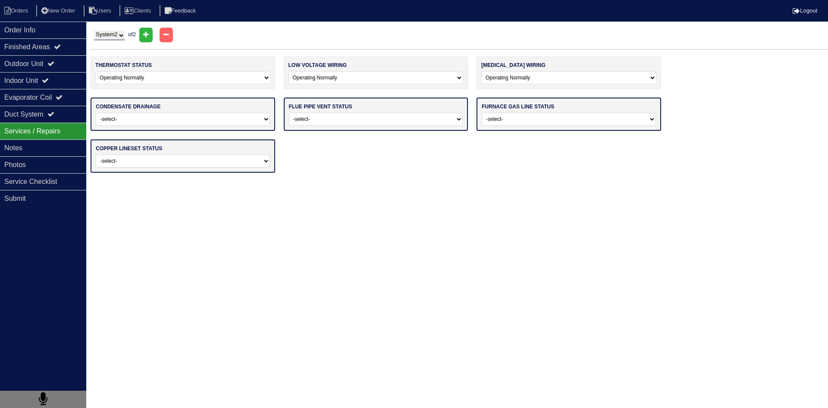
click at [243, 123] on select "-select- Normal Service/Repairs Needed Condensate Line Replacement Needed" at bounding box center [183, 119] width 174 height 13
click at [96, 113] on select "-select- Normal Service/Repairs Needed Condensate Line Replacement Needed" at bounding box center [183, 119] width 174 height 13
click at [380, 120] on select "-select- Average For Age Service / Repairs Needed Replacement Needed" at bounding box center [376, 119] width 174 height 13
click at [289, 113] on select "-select- Average For Age Service / Repairs Needed Replacement Needed" at bounding box center [376, 119] width 174 height 13
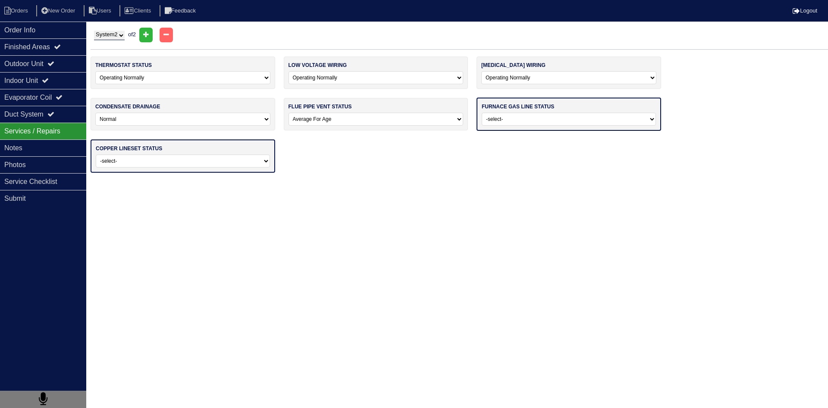
drag, startPoint x: 546, startPoint y: 120, endPoint x: 550, endPoint y: 123, distance: 4.7
click at [547, 120] on select "-select- Normal - To Code Not Code - Service Needed Not Code - Gas Company Need…" at bounding box center [569, 119] width 174 height 13
click at [482, 113] on select "-select- Normal - To Code Not Code - Service Needed Not Code - Gas Company Need…" at bounding box center [569, 119] width 174 height 13
click at [206, 161] on select "-select- Normal Repairs / Service Needed Missing" at bounding box center [183, 160] width 174 height 13
click at [532, 120] on select "-select- Normal - To Code Not Code - Service Needed Not Code - Gas Company Need…" at bounding box center [568, 118] width 175 height 13
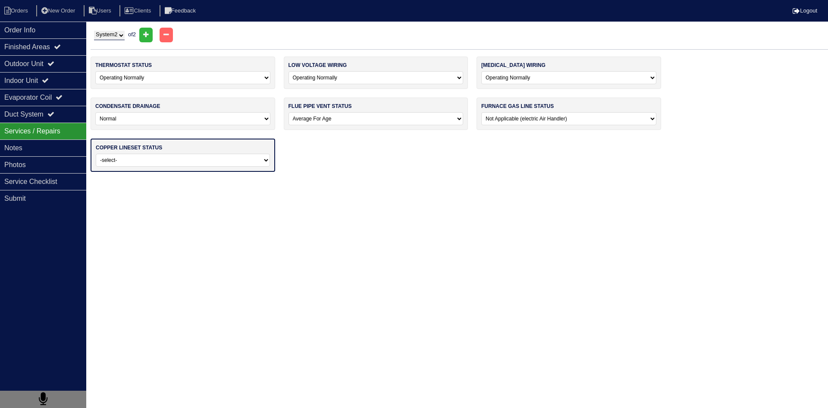
click at [481, 112] on select "-select- Normal - To Code Not Code - Service Needed Not Code - Gas Company Need…" at bounding box center [568, 118] width 175 height 13
click at [245, 161] on select "-select- Normal Repairs / Service Needed Missing" at bounding box center [183, 160] width 174 height 13
click at [96, 154] on select "-select- Normal Repairs / Service Needed Missing" at bounding box center [183, 160] width 174 height 13
click at [314, 151] on div "thermostat status -select- Operating Normally Repairs Needed Replaced - Program…" at bounding box center [460, 118] width 738 height 123
drag, startPoint x: 124, startPoint y: 35, endPoint x: 125, endPoint y: 39, distance: 4.3
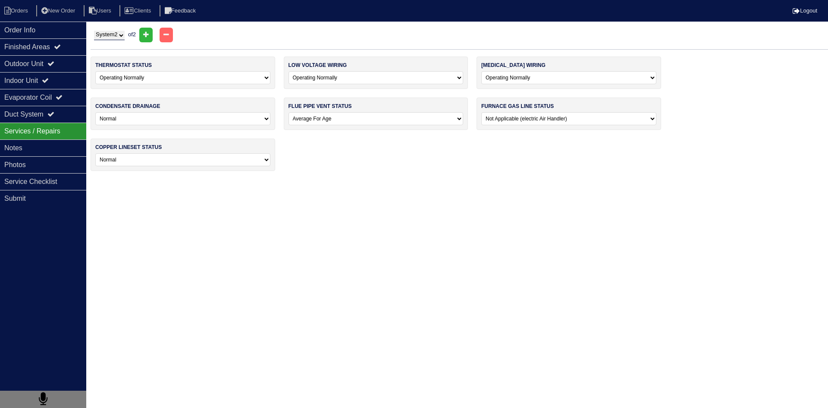
click at [125, 35] on select "System 1 System 2" at bounding box center [109, 35] width 31 height 9
click at [94, 31] on select "System 1 System 2" at bounding box center [109, 35] width 31 height 9
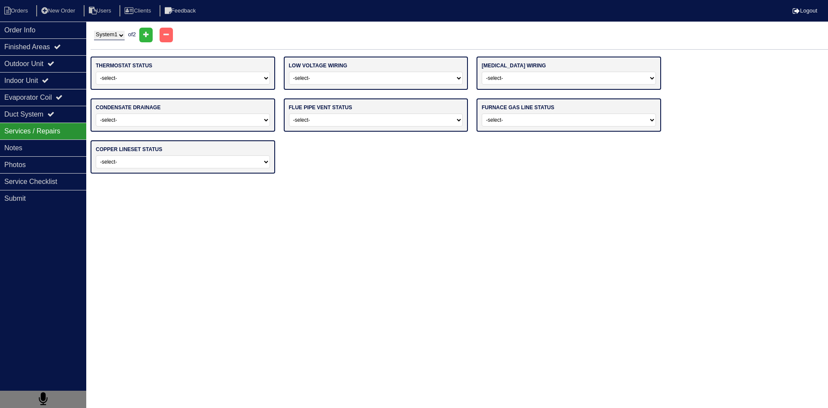
click at [154, 79] on select "-select- Operating Normally Repairs Needed Replaced - Programmable Replaced - M…" at bounding box center [183, 78] width 174 height 13
click at [96, 72] on select "-select- Operating Normally Repairs Needed Replaced - Programmable Replaced - M…" at bounding box center [183, 78] width 174 height 13
drag, startPoint x: 327, startPoint y: 75, endPoint x: 334, endPoint y: 82, distance: 10.1
click at [327, 75] on select "-select- Operating Normally Repairs Needed Missing" at bounding box center [376, 78] width 174 height 13
click at [289, 72] on select "-select- Operating Normally Repairs Needed Missing" at bounding box center [376, 78] width 174 height 13
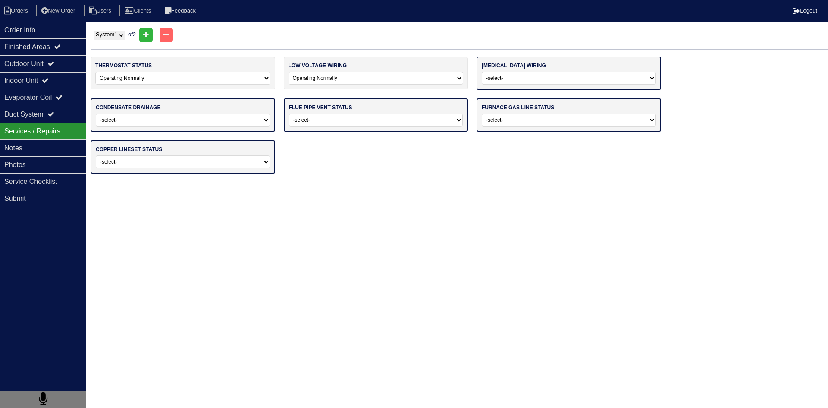
click at [527, 79] on select "-select- Operating Normally Repairs Needed Missing Electrician Needed" at bounding box center [569, 78] width 174 height 13
click at [482, 72] on select "-select- Operating Normally Repairs Needed Missing Electrician Needed" at bounding box center [569, 78] width 174 height 13
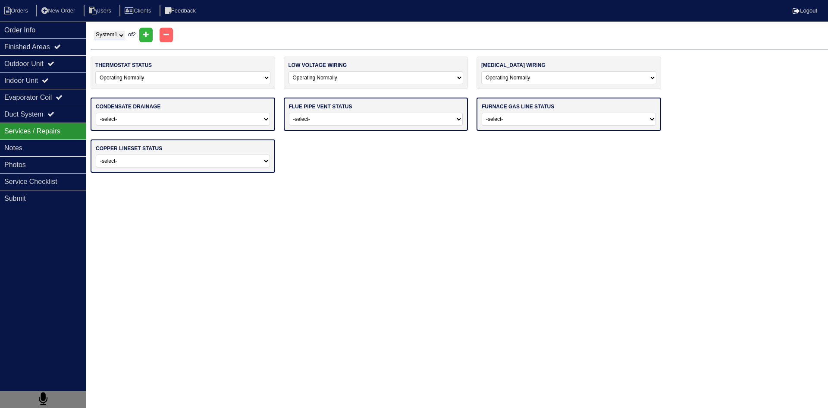
click at [196, 116] on select "-select- Normal Service/Repairs Needed Condensate Line Replacement Needed" at bounding box center [183, 119] width 174 height 13
click at [96, 113] on select "-select- Normal Service/Repairs Needed Condensate Line Replacement Needed" at bounding box center [183, 119] width 174 height 13
click at [334, 123] on select "-select- Average For Age Service / Repairs Needed Replacement Needed" at bounding box center [376, 119] width 174 height 13
click at [289, 113] on select "-select- Average For Age Service / Repairs Needed Replacement Needed" at bounding box center [376, 119] width 174 height 13
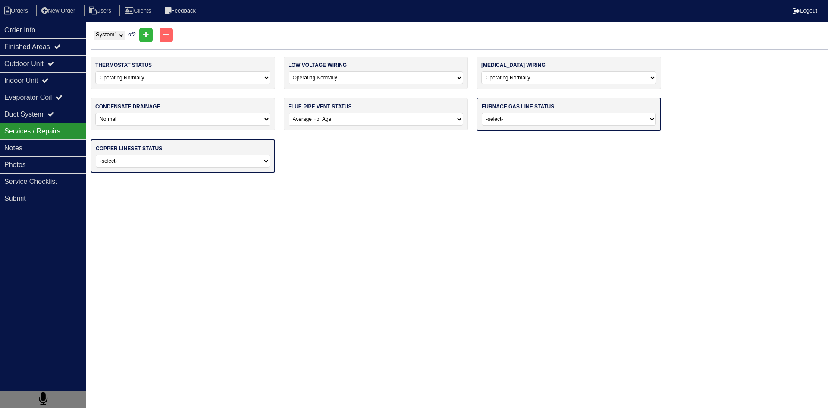
click at [337, 140] on div "thermostat status -select- Operating Normally Repairs Needed Replaced - Program…" at bounding box center [460, 119] width 738 height 125
click at [341, 121] on select "-select- Average For Age Service / Repairs Needed Replacement Needed" at bounding box center [376, 119] width 175 height 13
click at [289, 113] on select "-select- Average For Age Service / Repairs Needed Replacement Needed" at bounding box center [376, 119] width 175 height 13
click at [550, 122] on select "-select- Normal - To Code Not Code - Service Needed Not Code - Gas Company Need…" at bounding box center [569, 119] width 174 height 13
click at [482, 113] on select "-select- Normal - To Code Not Code - Service Needed Not Code - Gas Company Need…" at bounding box center [569, 119] width 174 height 13
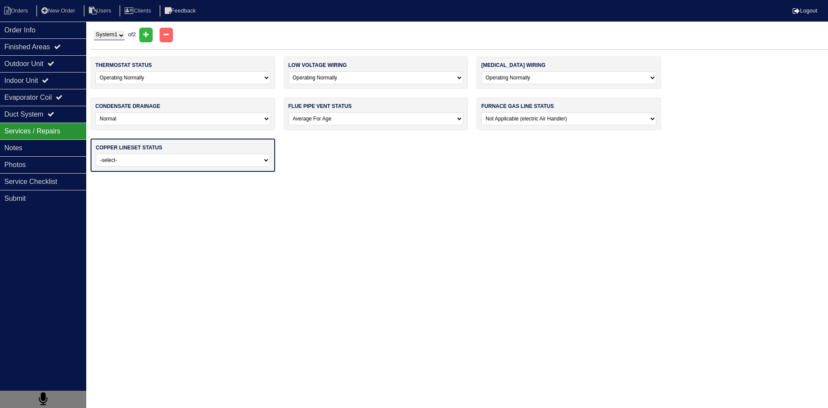
click at [242, 157] on select "-select- Normal Repairs / Service Needed Missing" at bounding box center [183, 160] width 174 height 13
click at [96, 154] on select "-select- Normal Repairs / Service Needed Missing" at bounding box center [183, 160] width 174 height 13
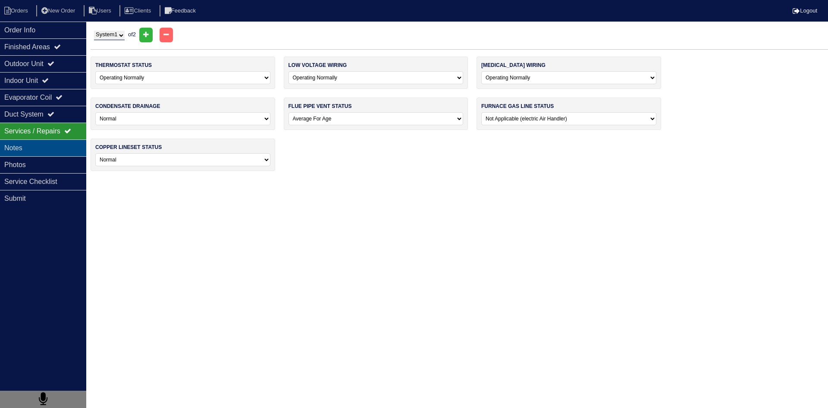
click at [58, 148] on div "Notes" at bounding box center [43, 147] width 86 height 17
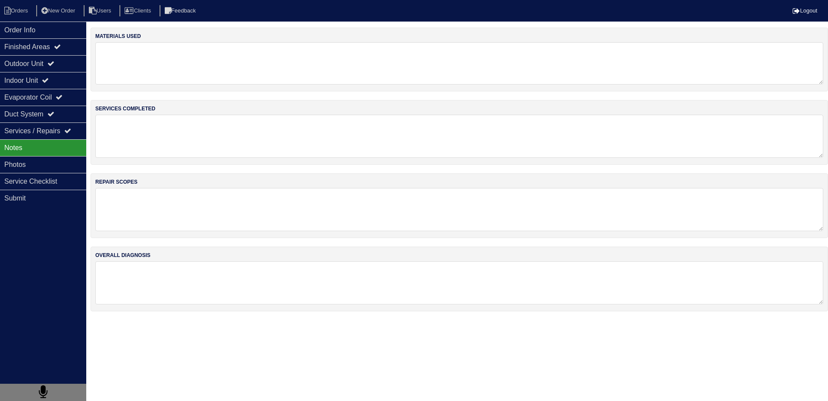
click at [145, 69] on textarea at bounding box center [459, 63] width 728 height 42
click at [129, 121] on textarea at bounding box center [459, 136] width 728 height 43
click at [143, 201] on textarea at bounding box center [459, 210] width 728 height 42
click at [164, 282] on textarea at bounding box center [459, 283] width 728 height 42
click at [59, 169] on div "Photos" at bounding box center [43, 164] width 86 height 17
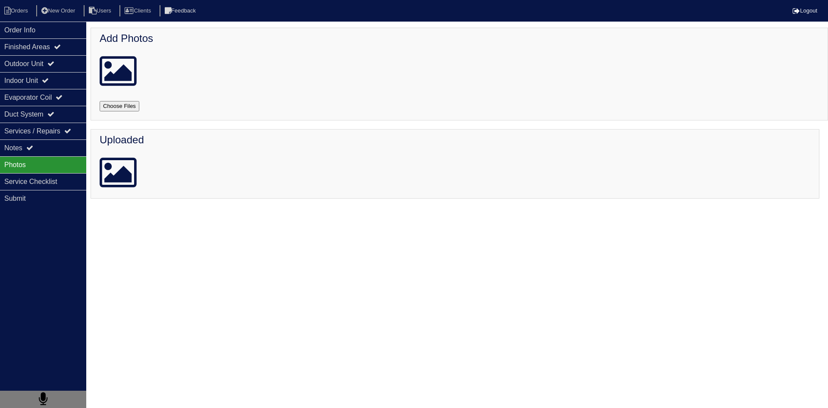
click at [124, 108] on input "file" at bounding box center [130, 106] width 60 height 10
